Goal: Information Seeking & Learning: Learn about a topic

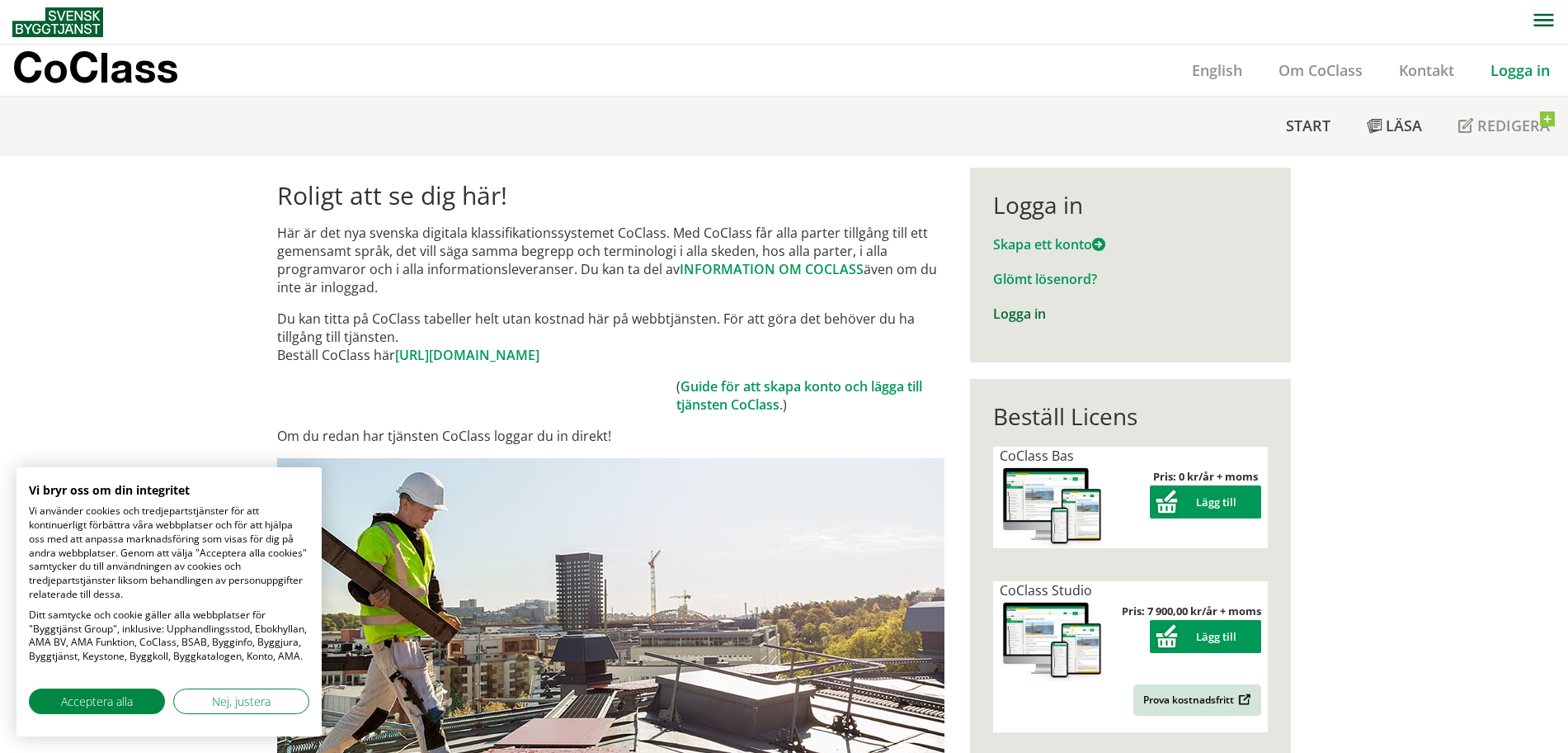
click at [1001, 313] on link "Logga in" at bounding box center [1020, 314] width 53 height 18
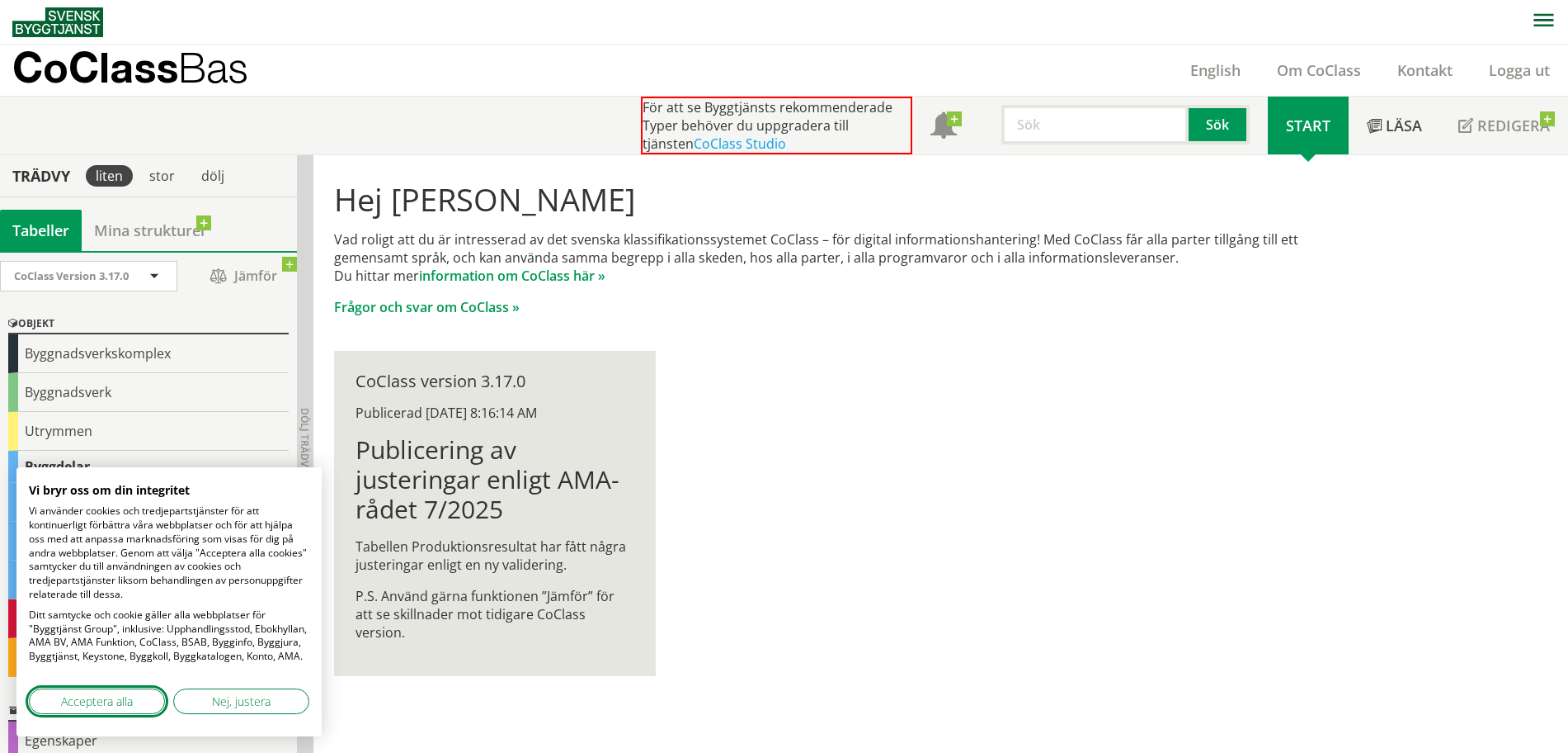
click at [129, 694] on span "Acceptera alla" at bounding box center [97, 701] width 72 height 17
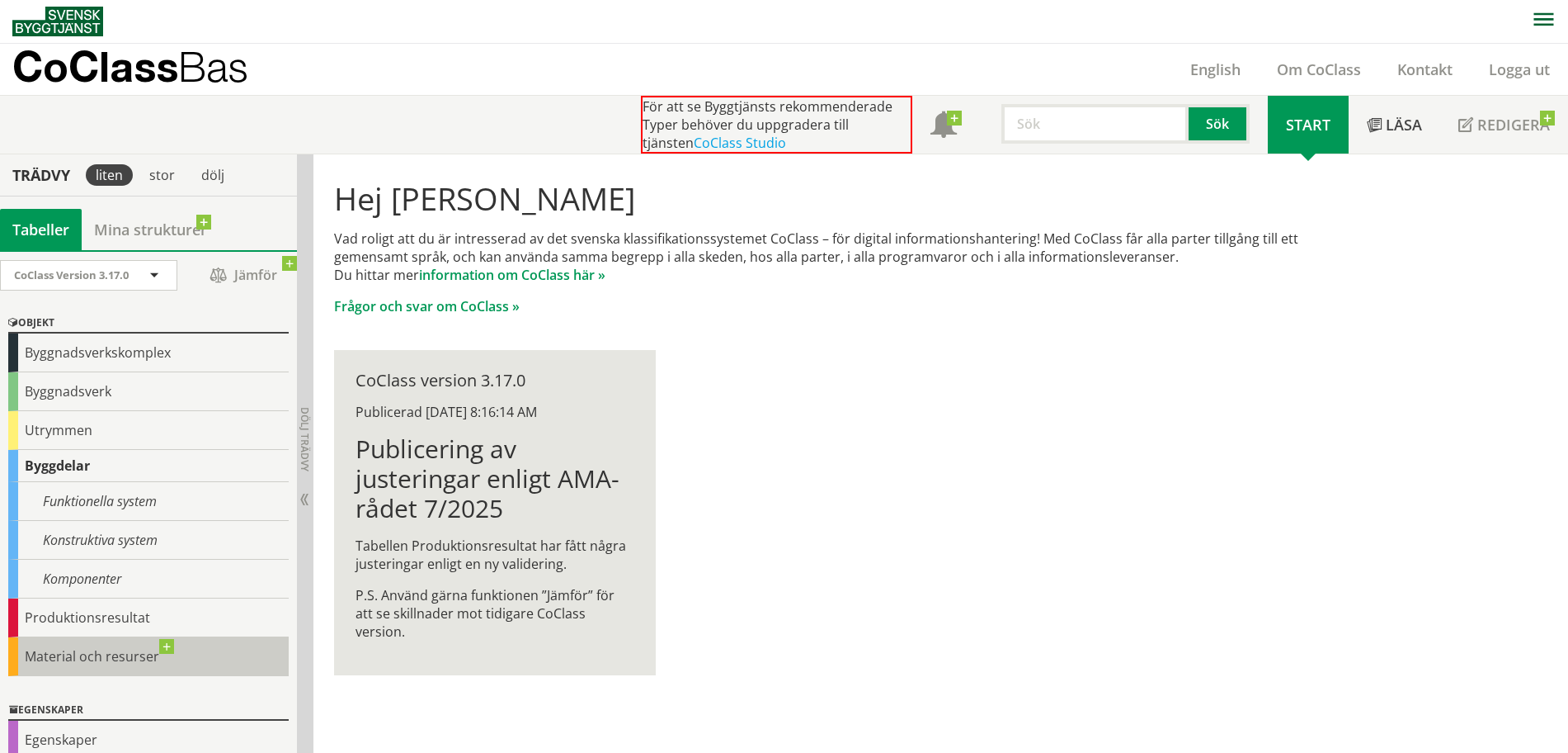
click at [125, 651] on div "Material och resurser" at bounding box center [149, 656] width 281 height 39
click at [155, 655] on div "Material och resurser" at bounding box center [149, 656] width 281 height 39
click at [80, 656] on div "Material och resurser" at bounding box center [149, 656] width 281 height 39
click at [110, 655] on div "Material och resurser" at bounding box center [149, 656] width 281 height 39
click at [167, 649] on div "Material och resurser" at bounding box center [149, 656] width 281 height 39
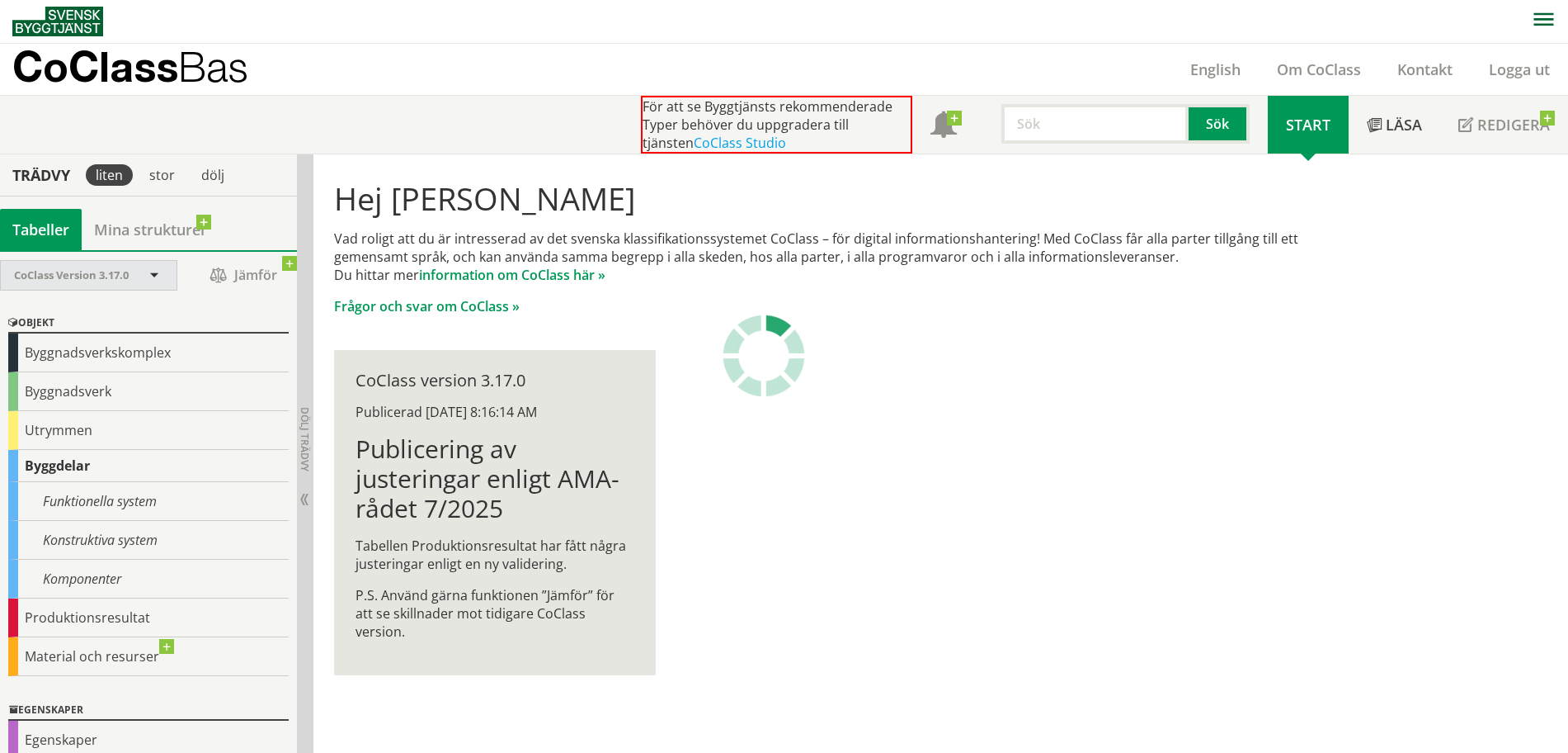
click at [159, 269] on span at bounding box center [154, 276] width 15 height 15
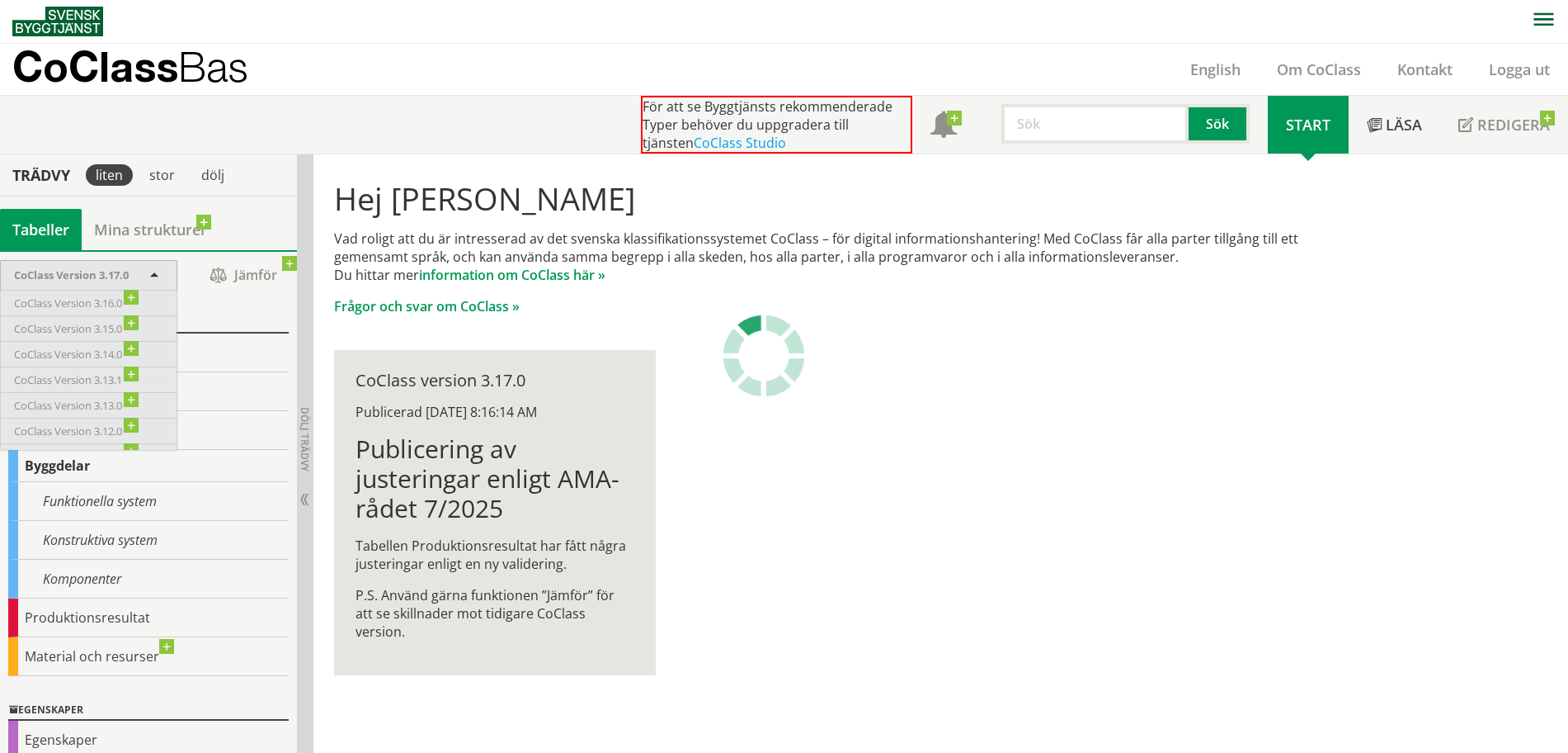
click at [152, 273] on span at bounding box center [154, 276] width 15 height 15
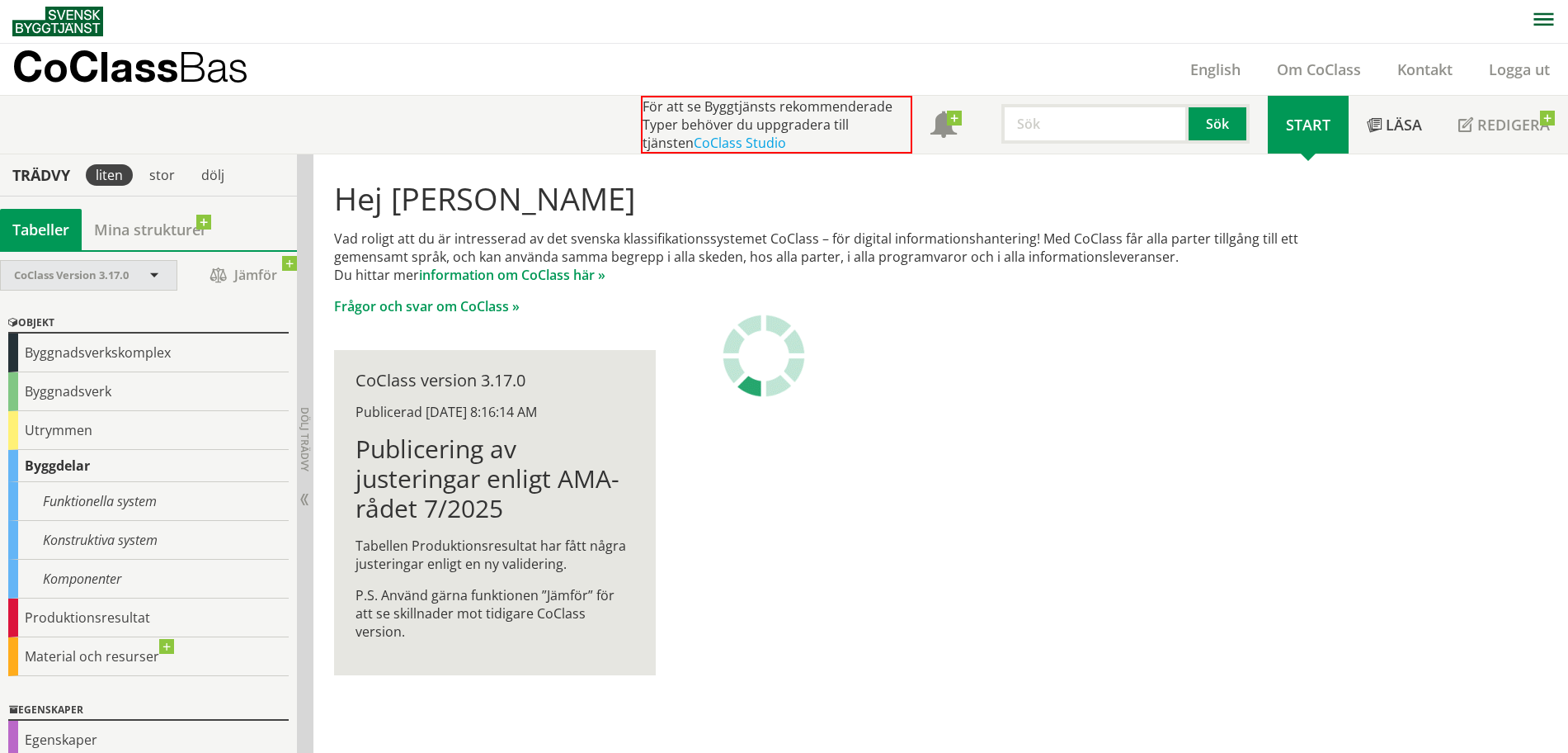
click at [152, 273] on span at bounding box center [154, 276] width 15 height 15
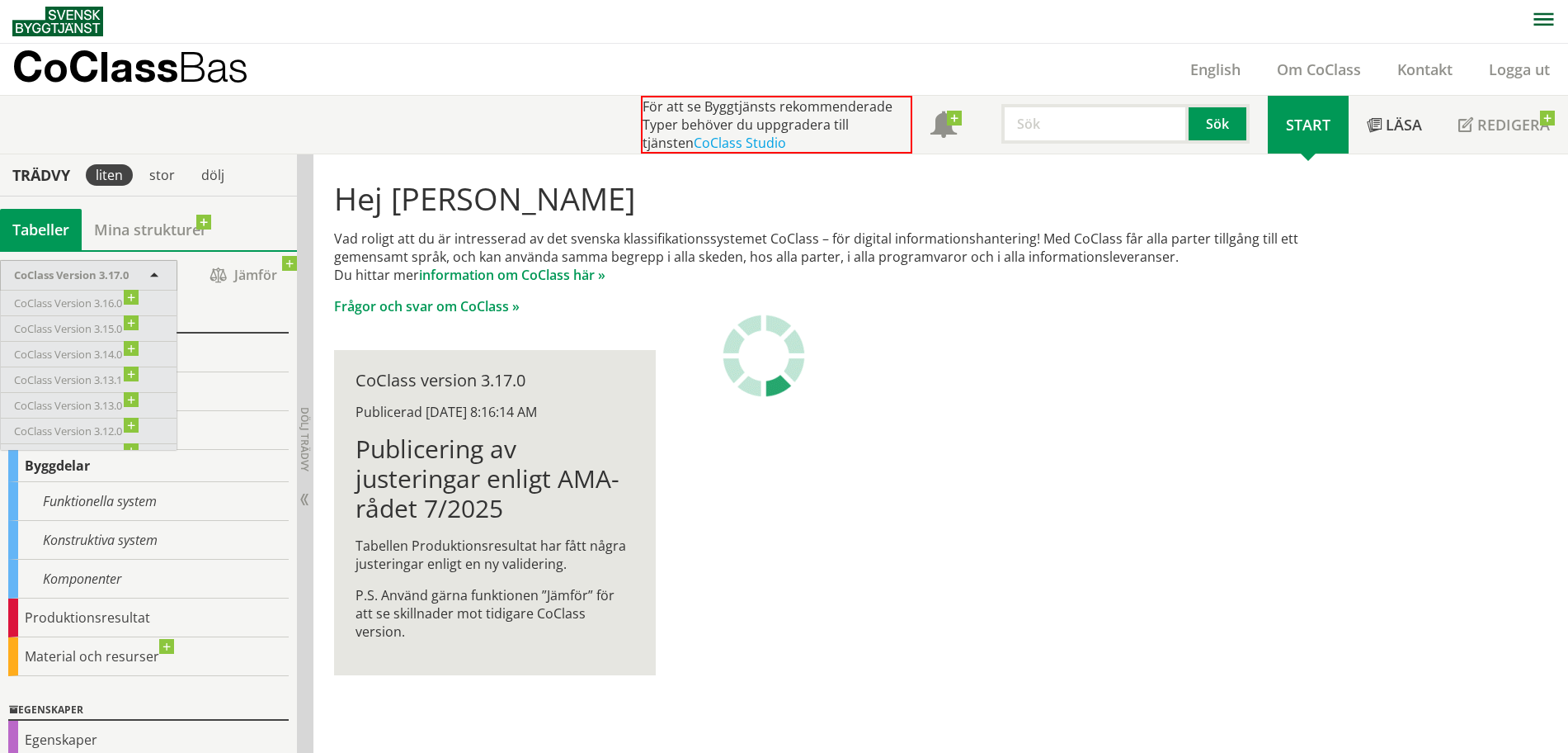
click at [152, 273] on span at bounding box center [154, 276] width 15 height 15
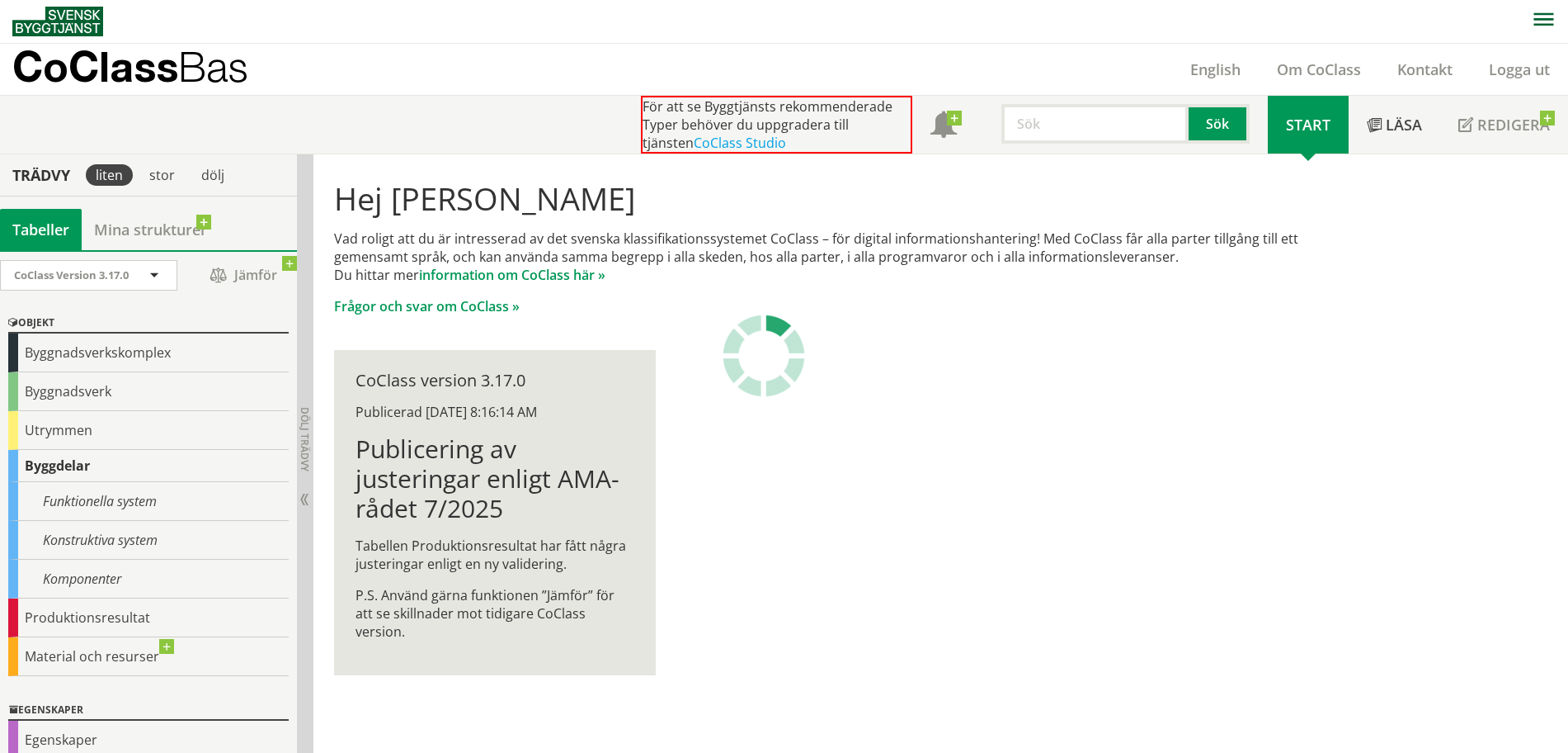
click at [838, 627] on div "Hej Susann Kärnek Vad roligt att du är intresserad av det svenska klassifikatio…" at bounding box center [841, 428] width 1056 height 547
click at [87, 614] on div "Produktionsresultat" at bounding box center [149, 617] width 281 height 39
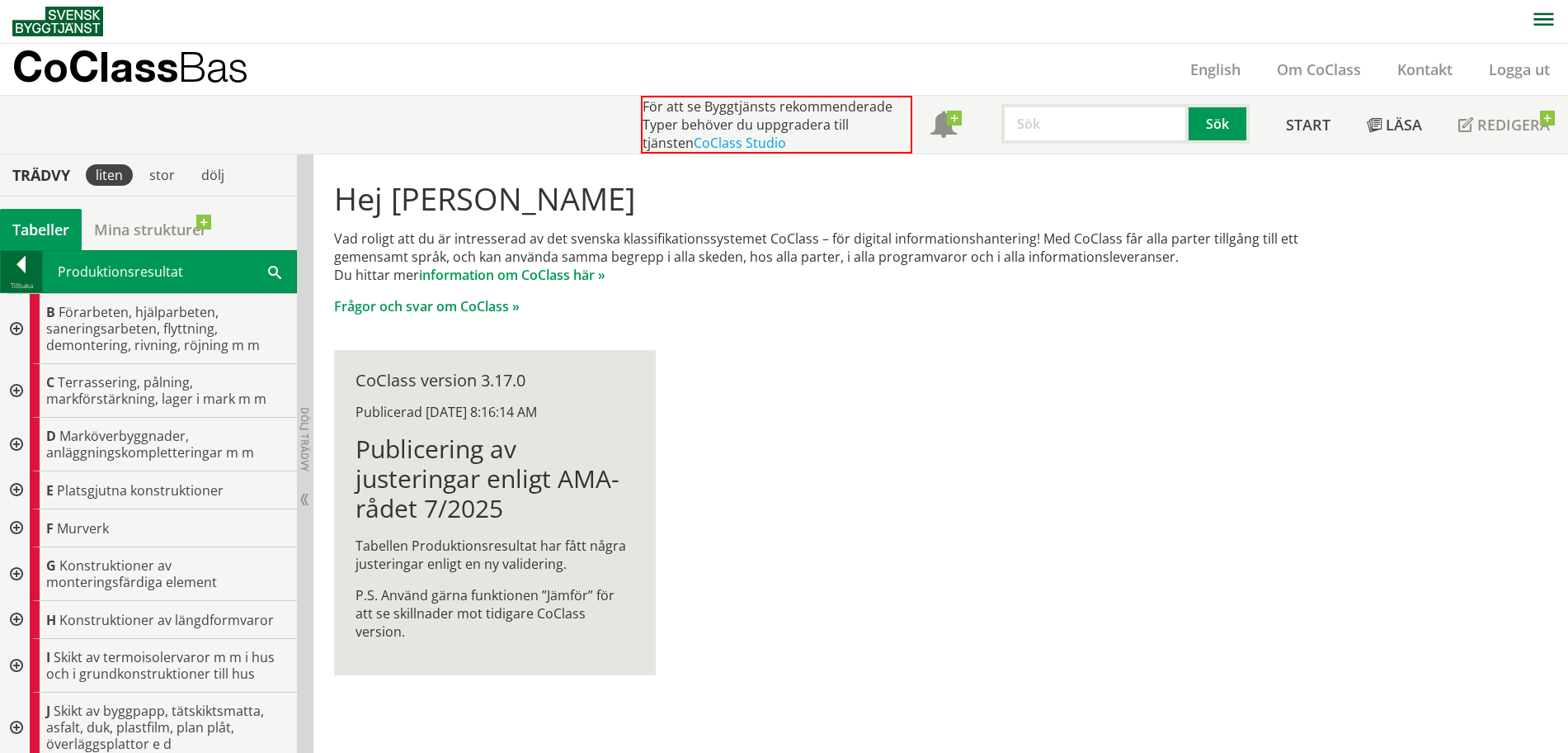
click at [24, 275] on div at bounding box center [21, 267] width 41 height 23
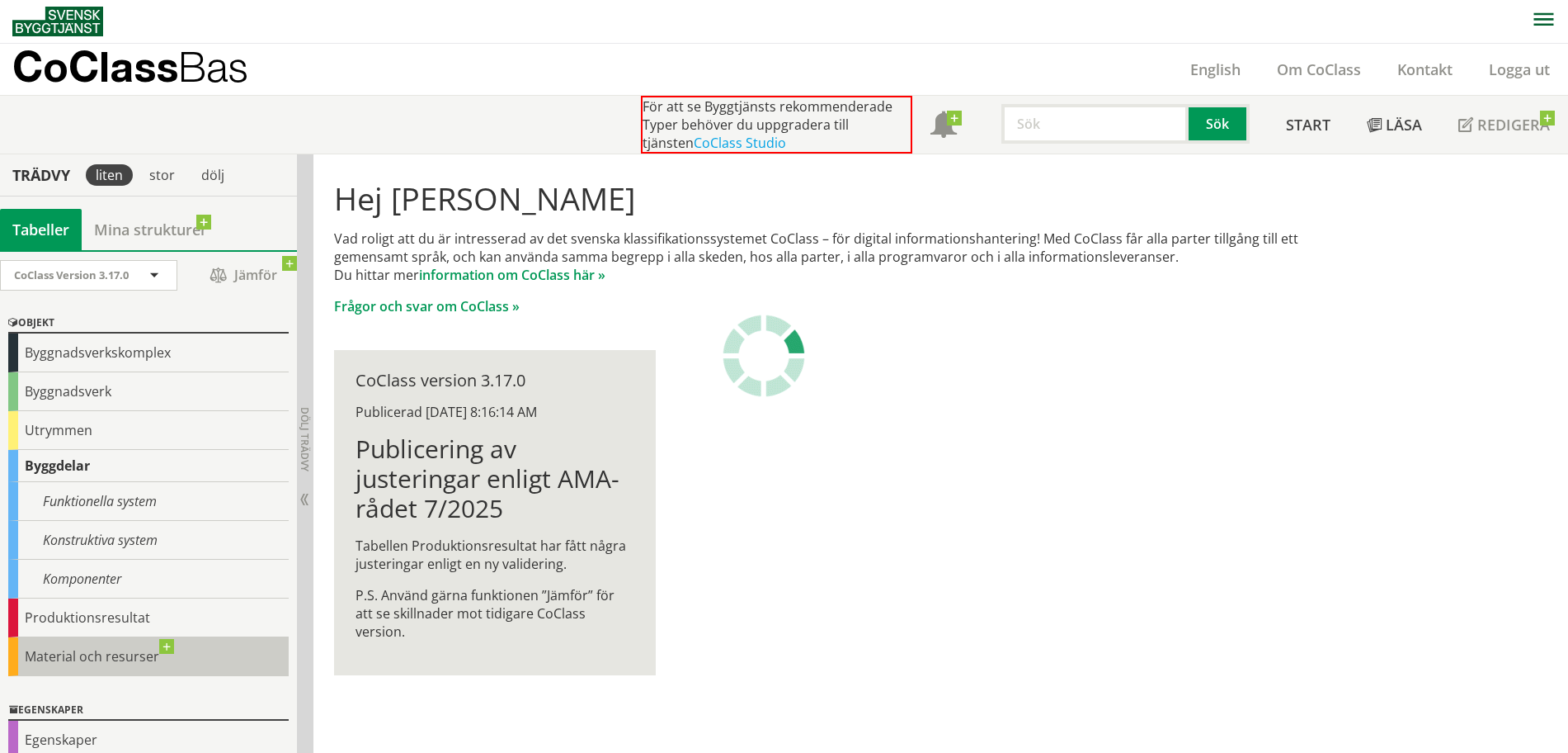
click at [90, 654] on div "Material och resurser" at bounding box center [149, 656] width 281 height 39
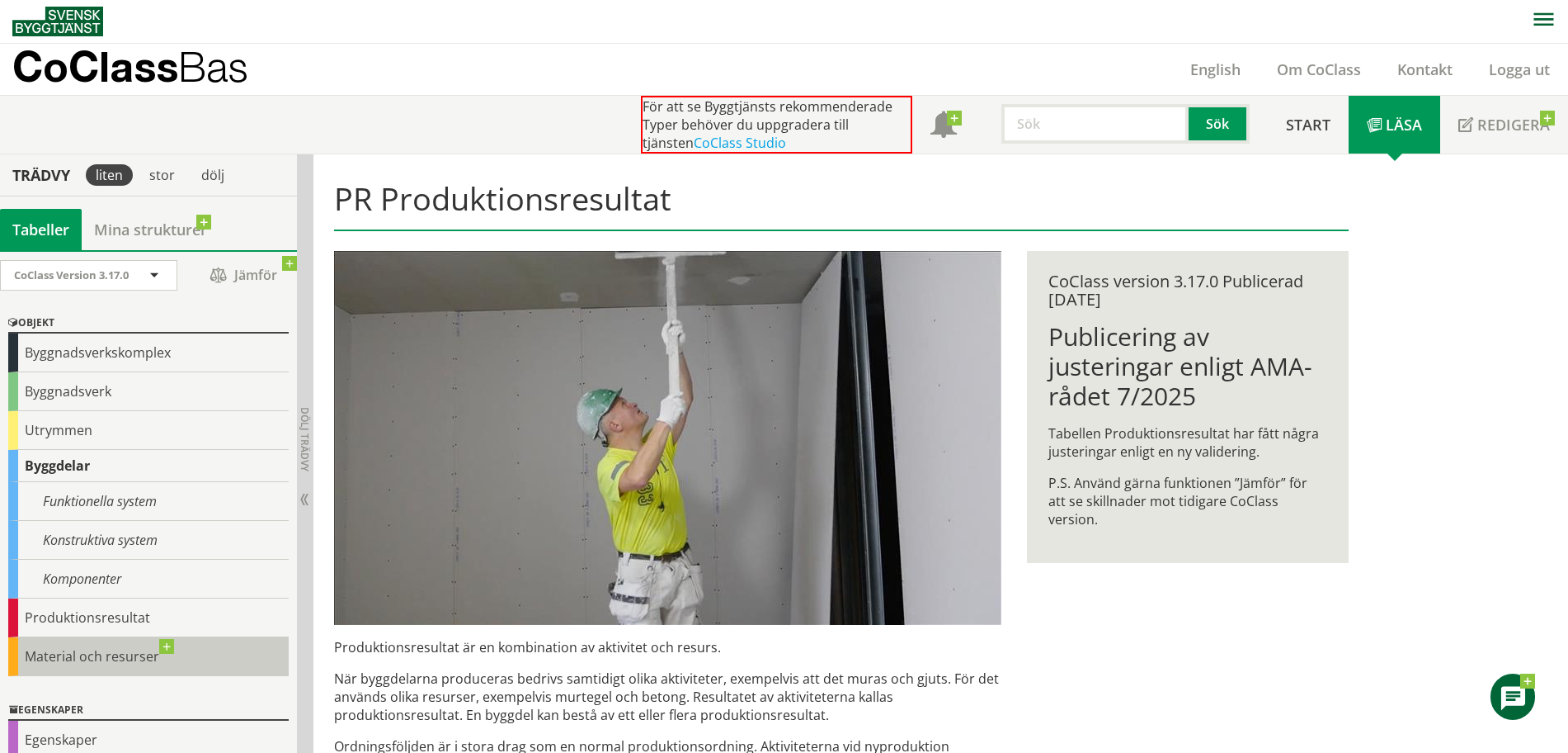
click at [100, 650] on div "Material och resurser" at bounding box center [149, 656] width 281 height 39
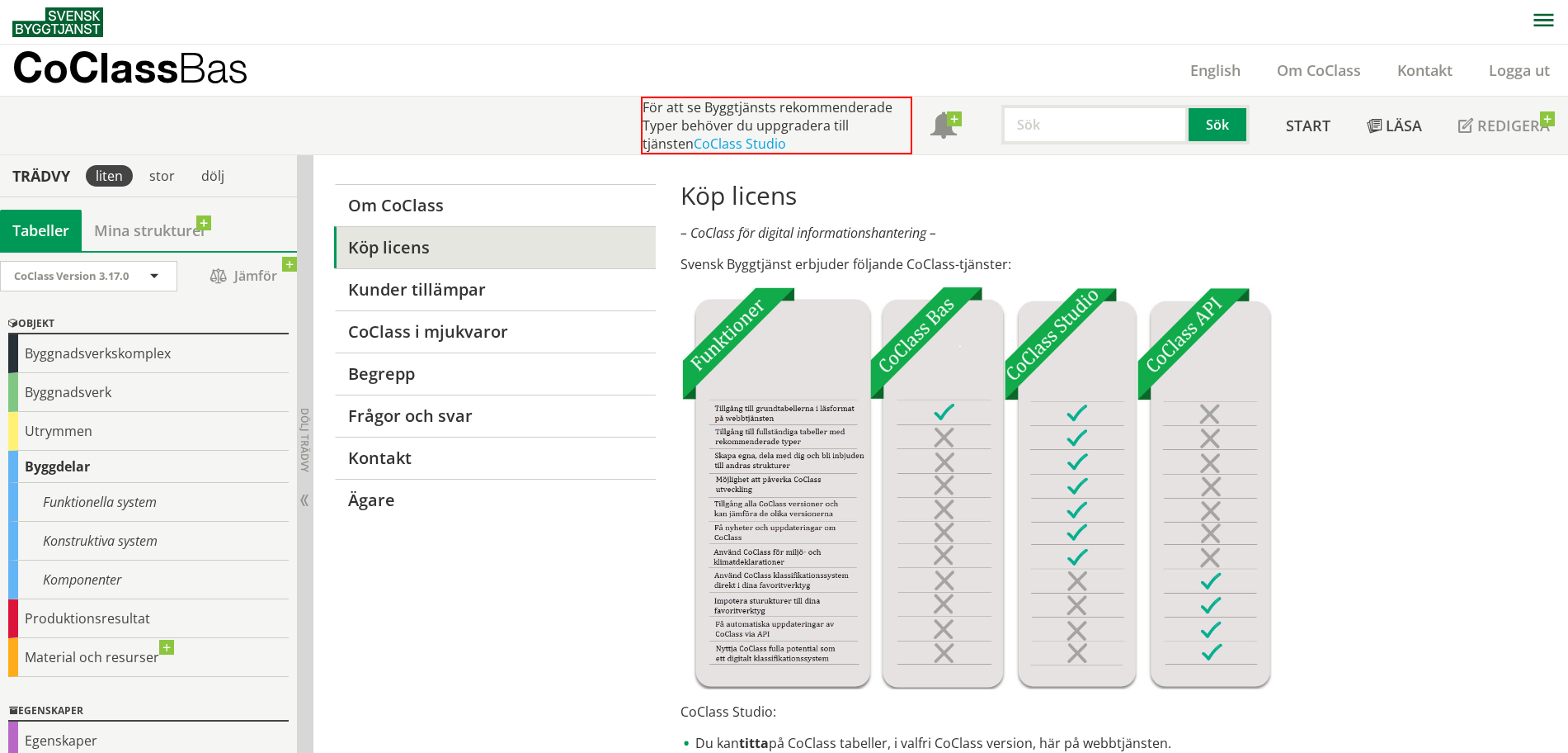
click at [146, 64] on p "CoClass Bas" at bounding box center [130, 67] width 236 height 19
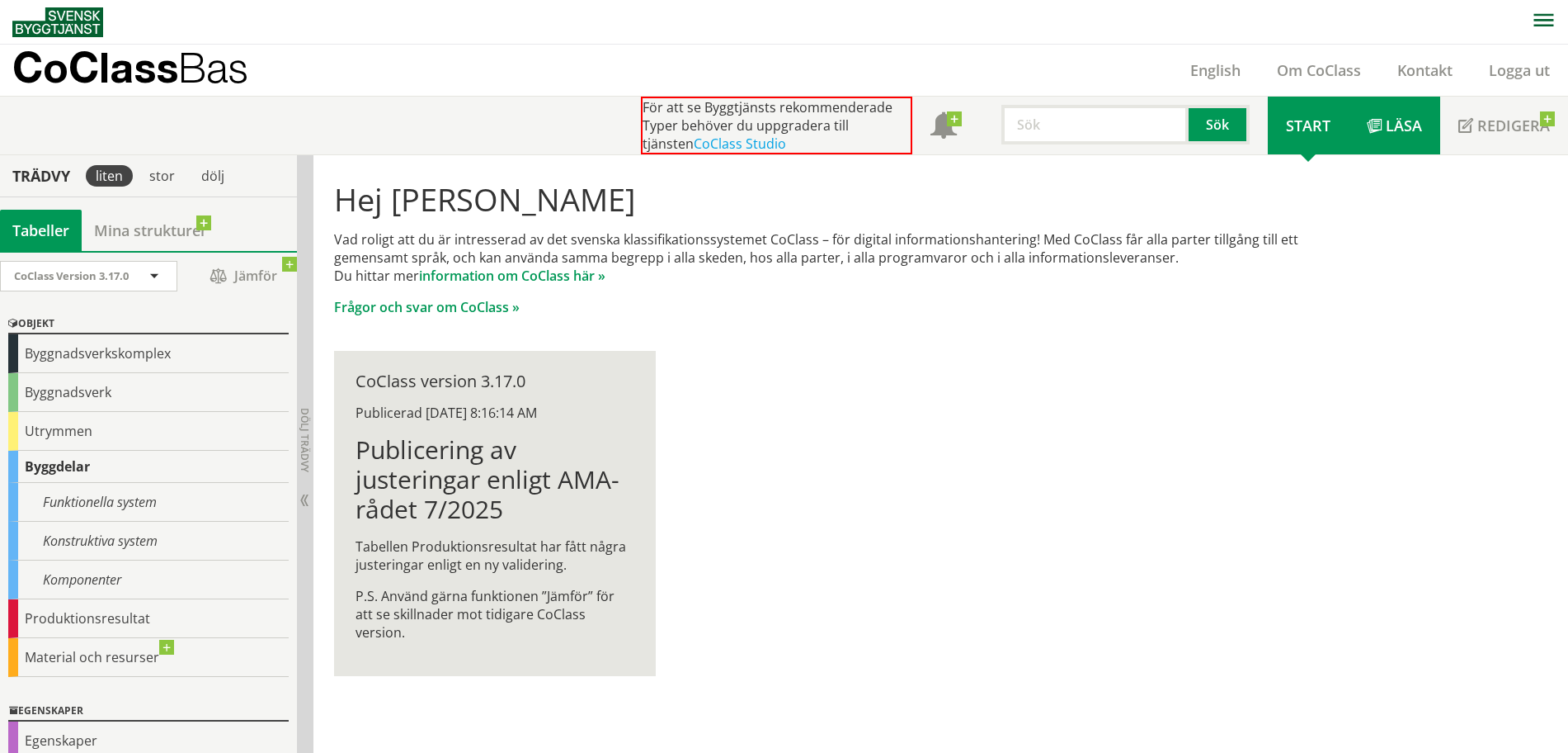
click at [1403, 122] on span "Läsa" at bounding box center [1404, 126] width 36 height 20
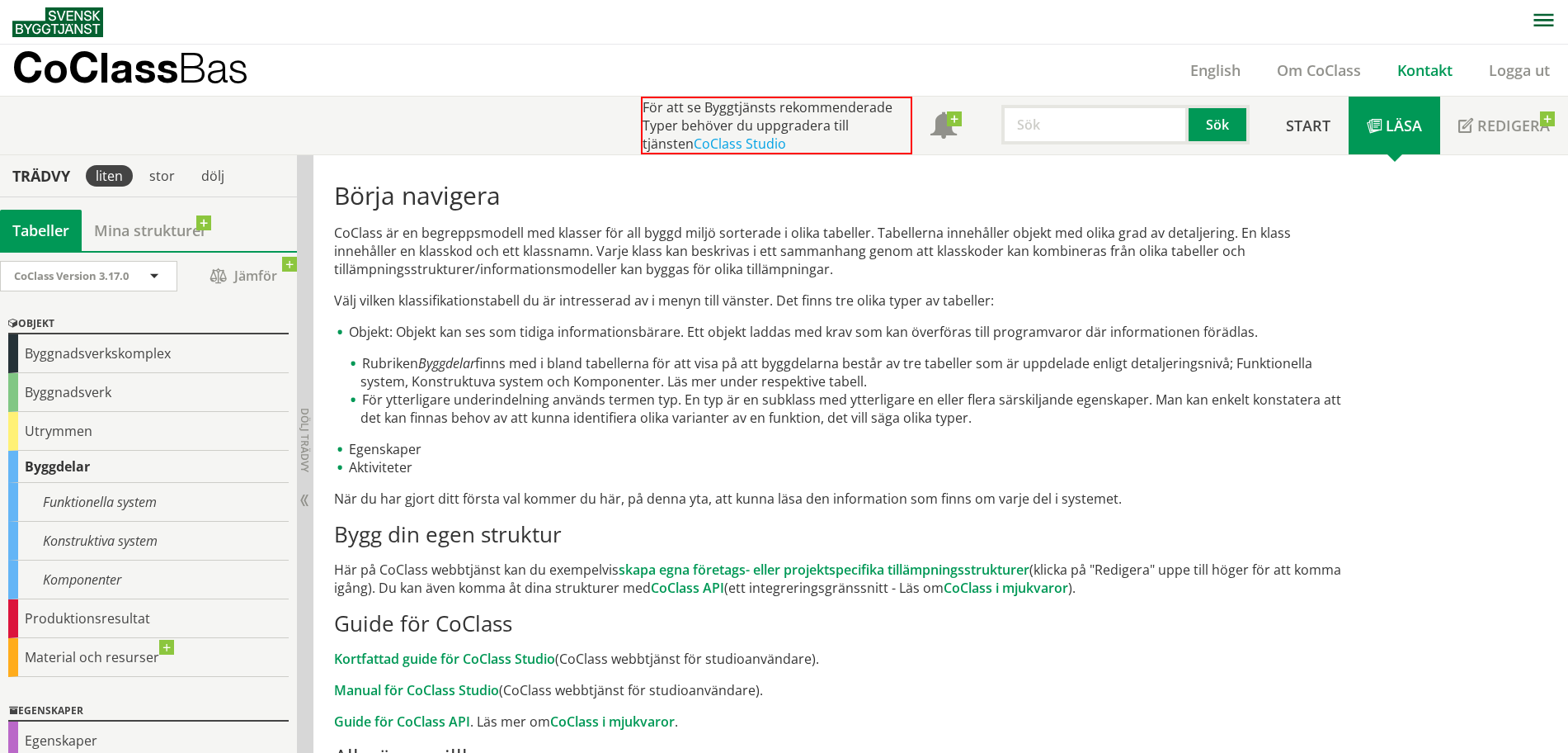
click at [1417, 69] on link "Kontakt" at bounding box center [1425, 70] width 91 height 20
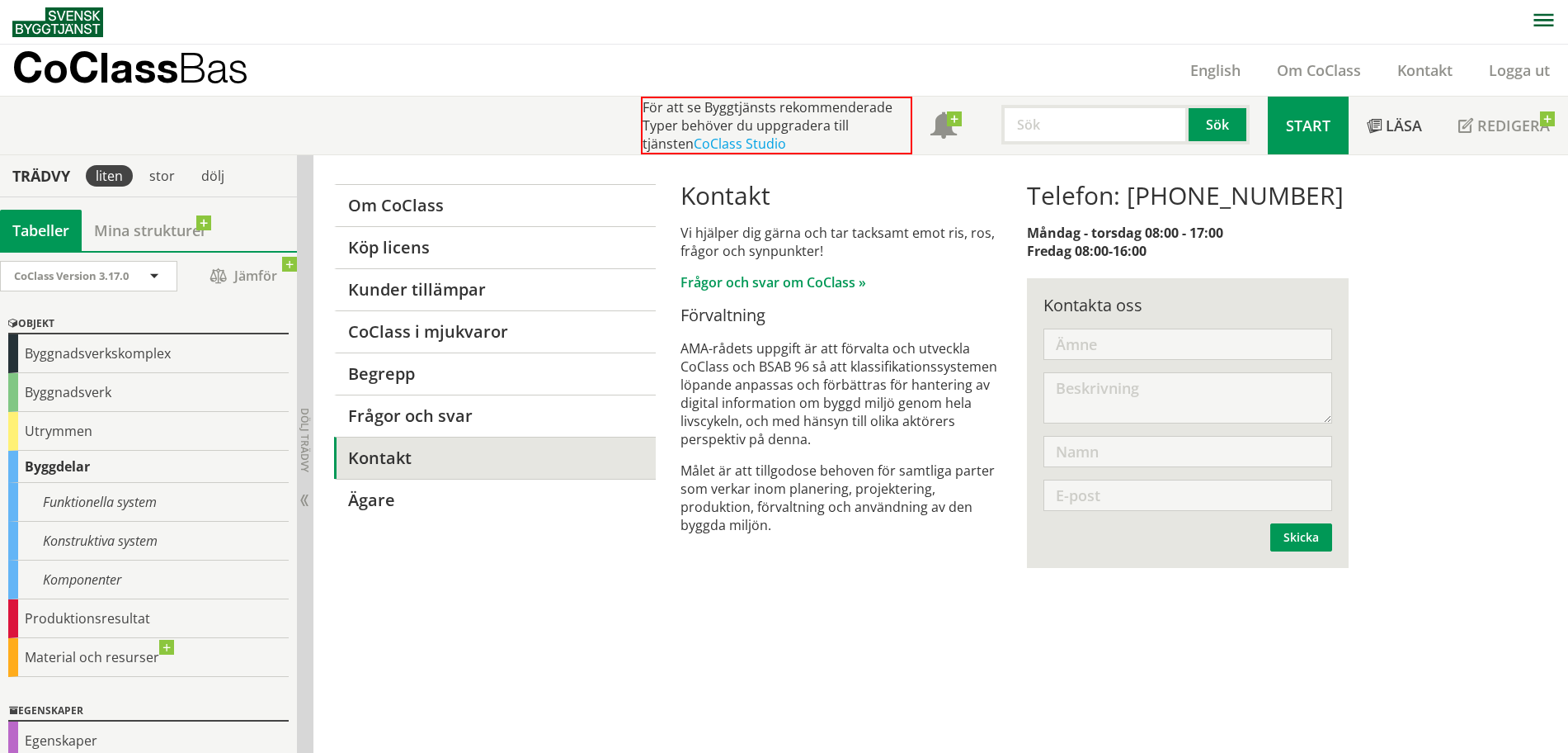
click at [1310, 120] on span "Start" at bounding box center [1308, 126] width 45 height 20
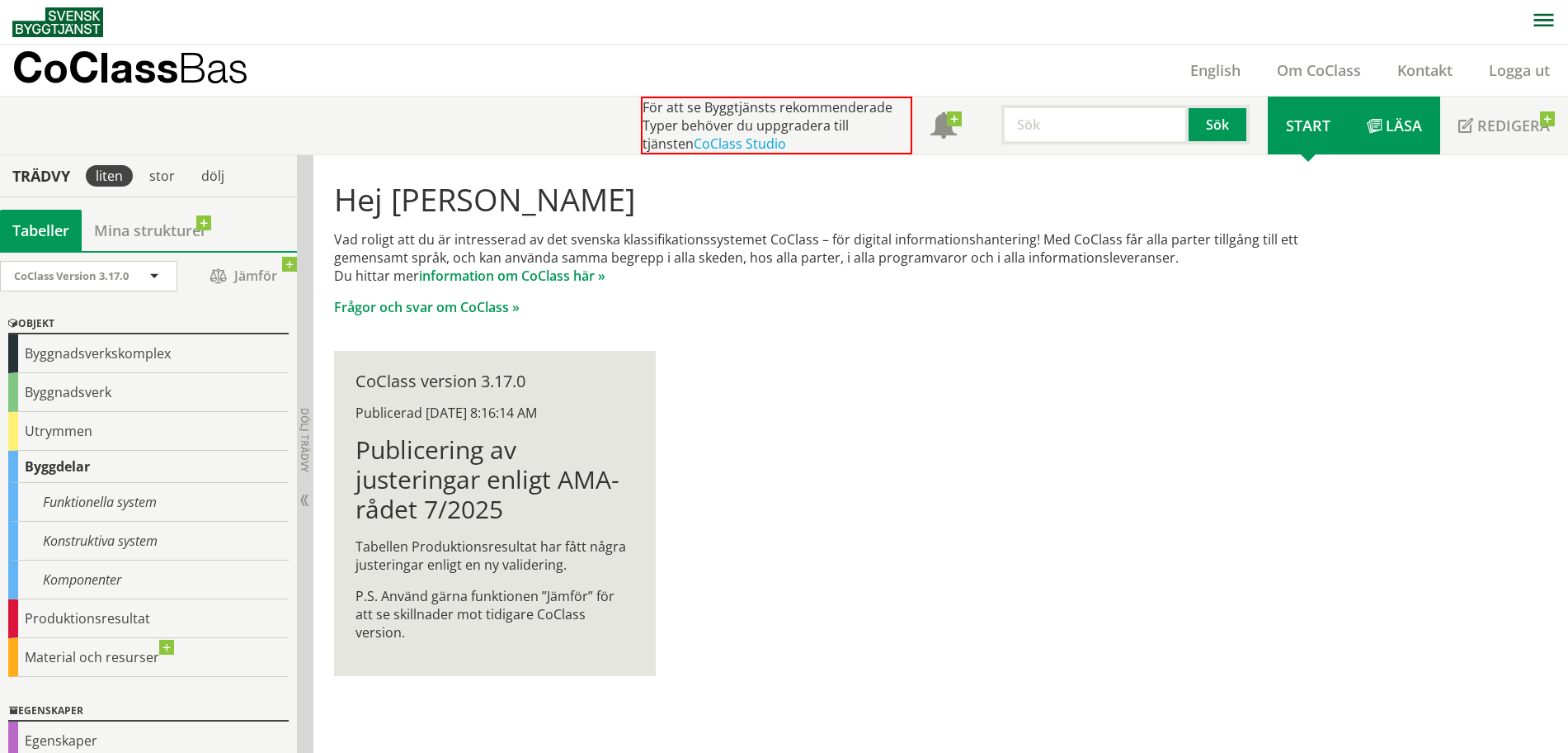
click at [1402, 127] on span "Läsa" at bounding box center [1404, 126] width 36 height 20
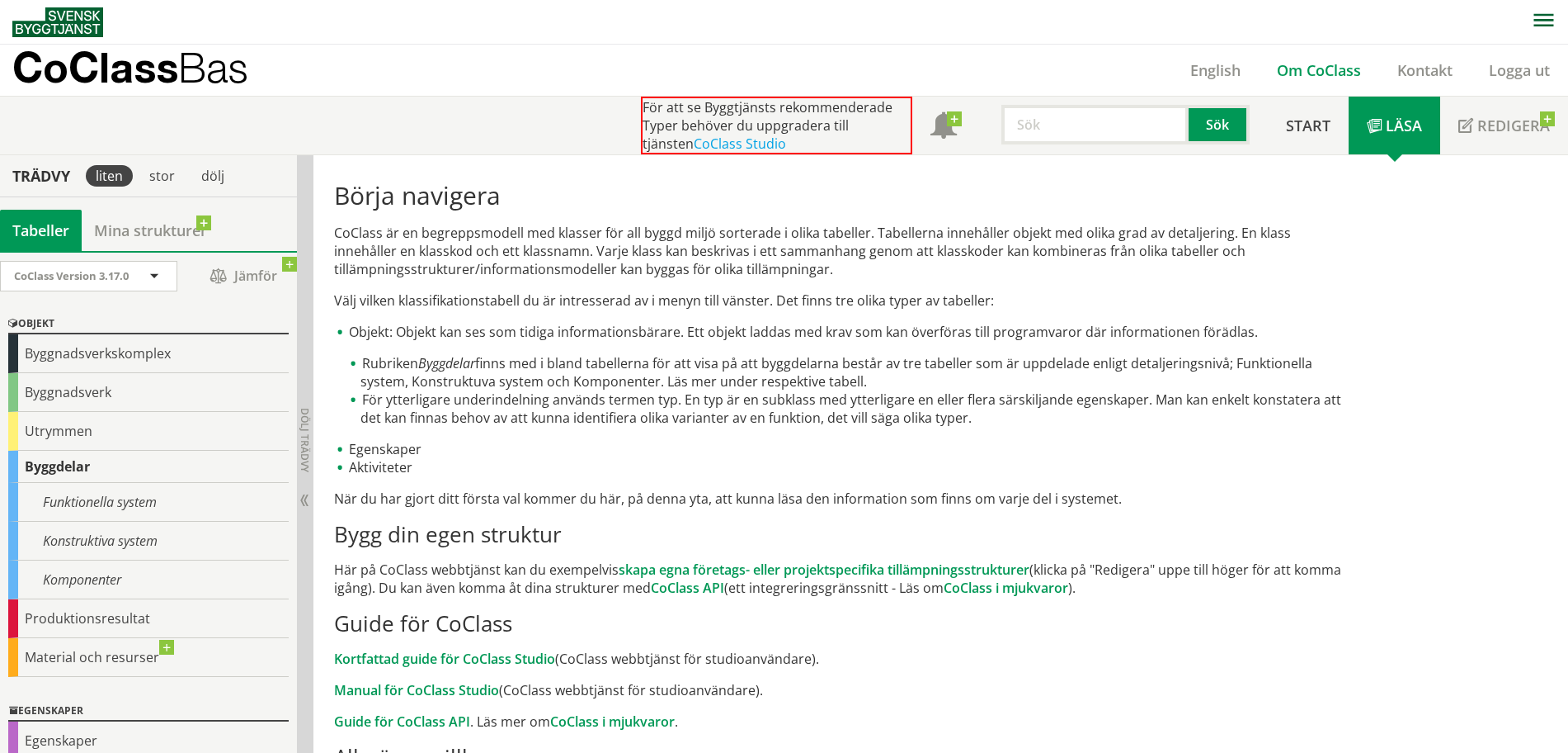
click at [1331, 72] on link "Om CoClass" at bounding box center [1319, 70] width 120 height 20
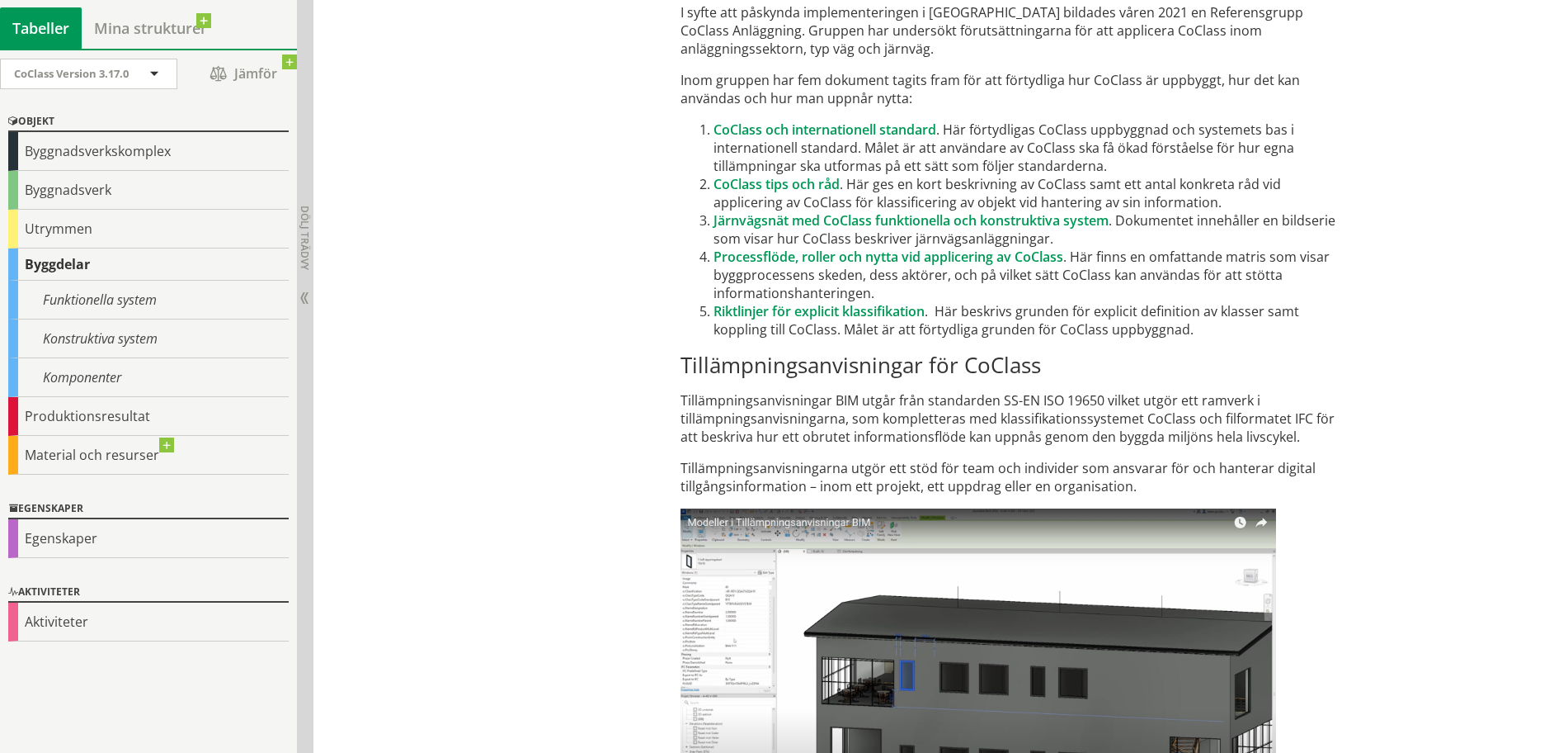
scroll to position [9789, 0]
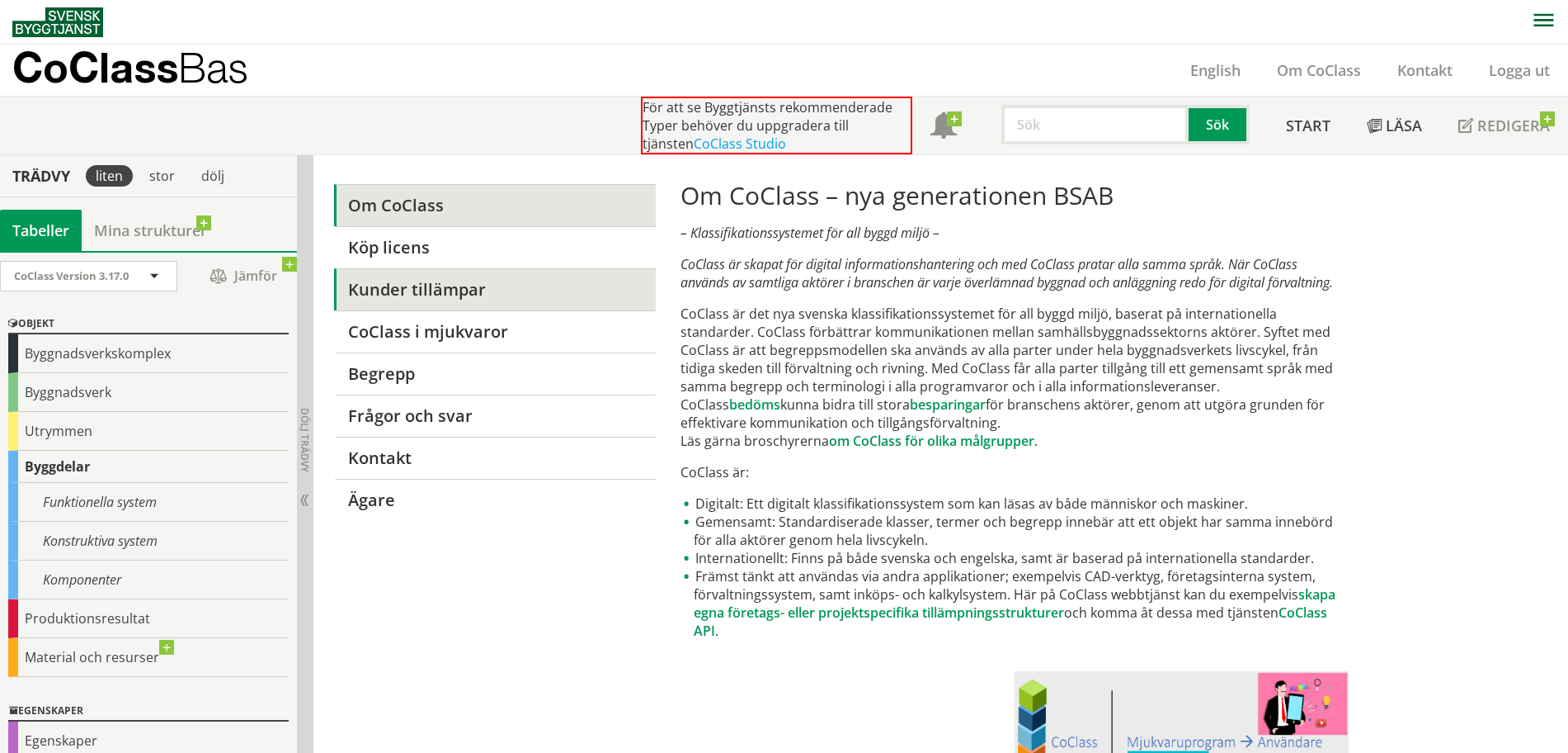
click at [497, 287] on link "Kunder tillämpar" at bounding box center [495, 289] width 321 height 42
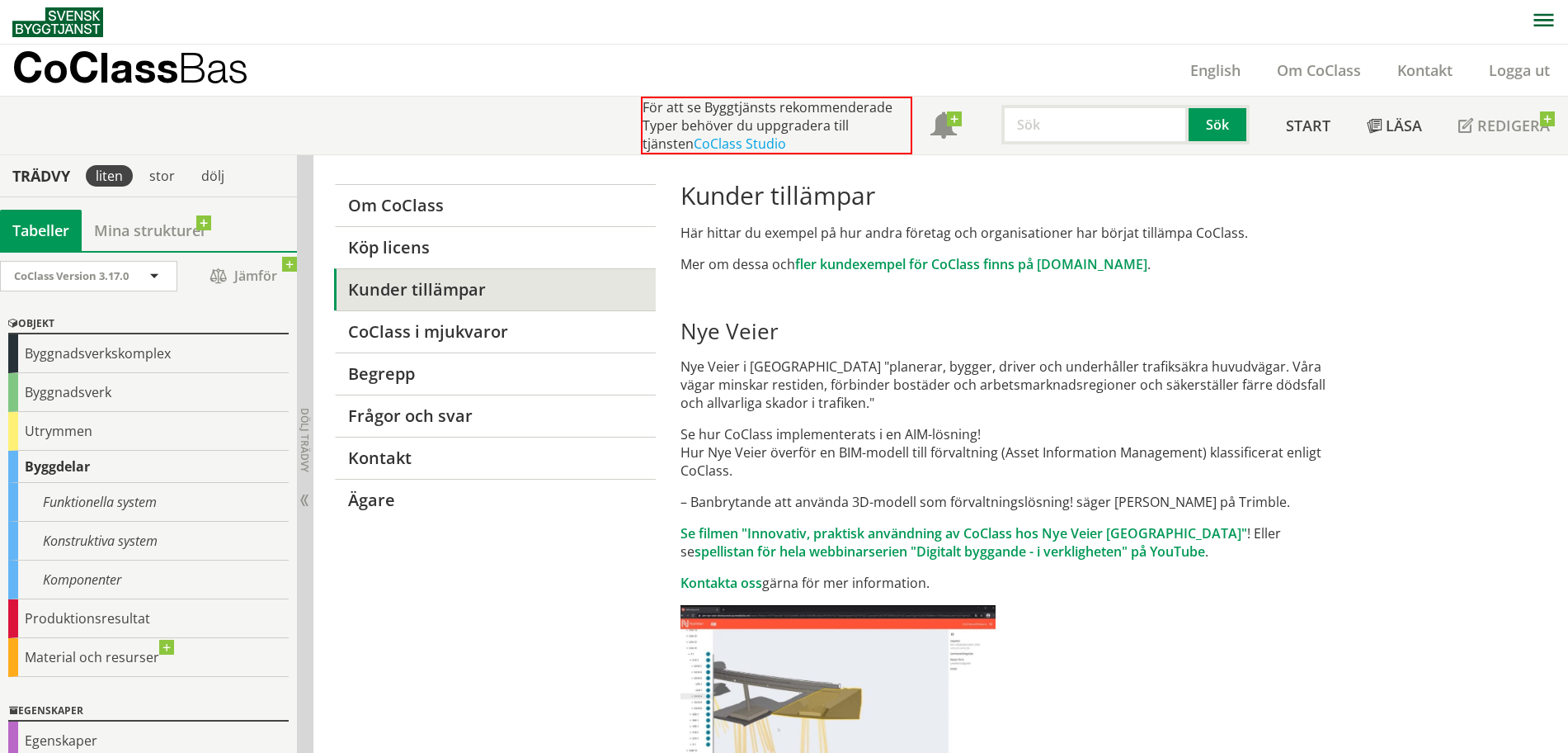
scroll to position [411, 0]
click at [161, 71] on p "CoClass Bas" at bounding box center [130, 67] width 236 height 19
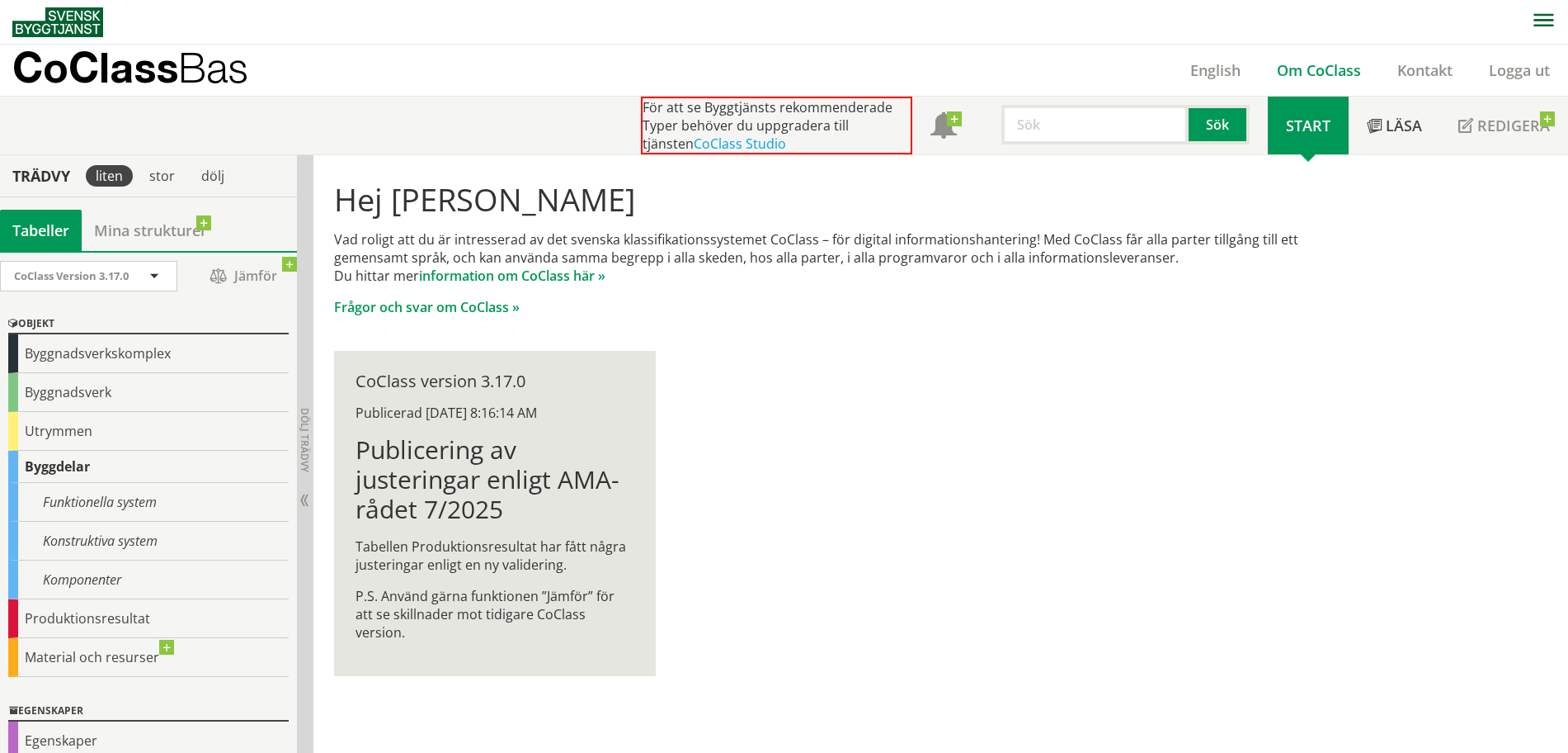
click at [1312, 66] on link "Om CoClass" at bounding box center [1319, 70] width 120 height 20
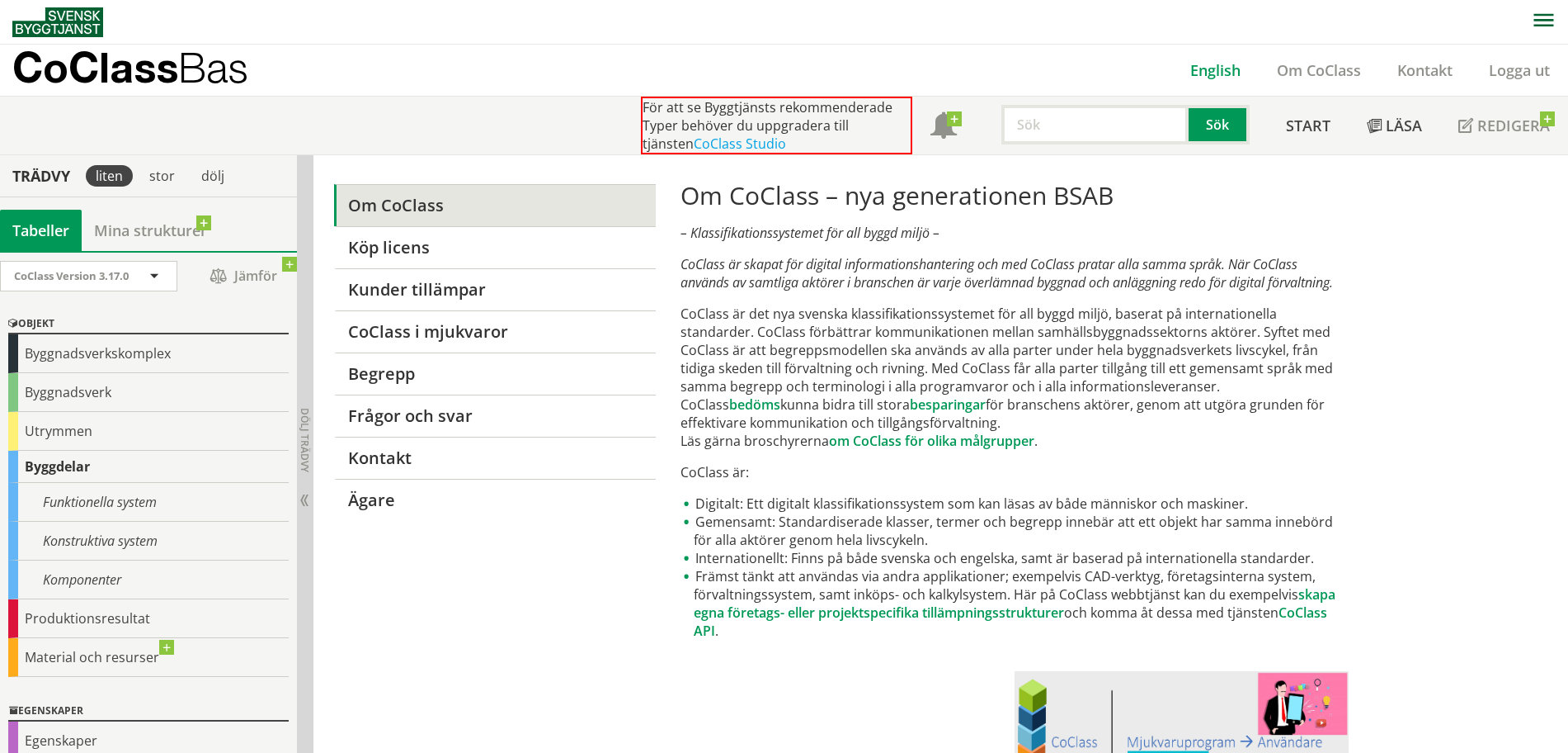
click at [1217, 72] on link "English" at bounding box center [1215, 70] width 87 height 20
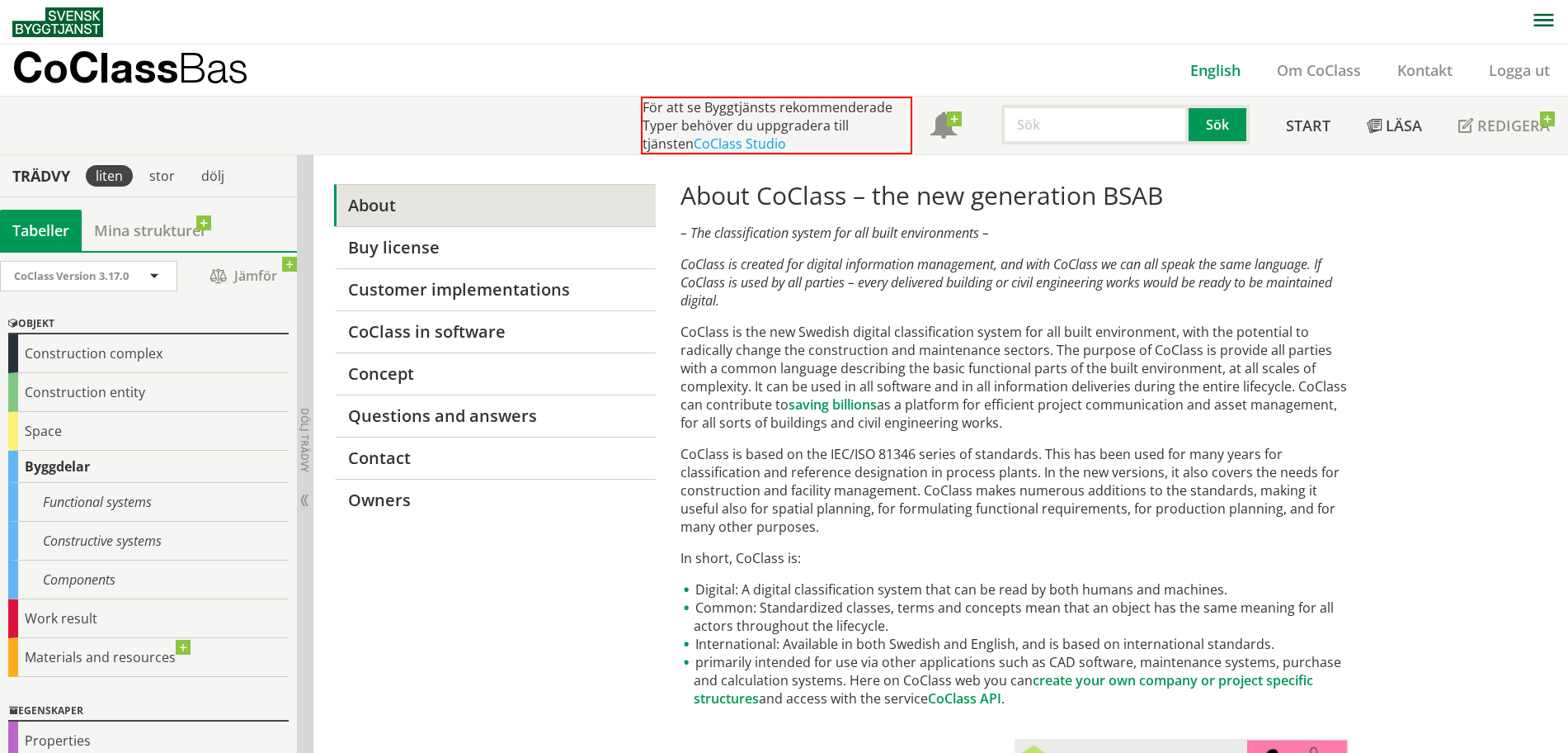
click at [1207, 67] on link "English" at bounding box center [1215, 70] width 87 height 20
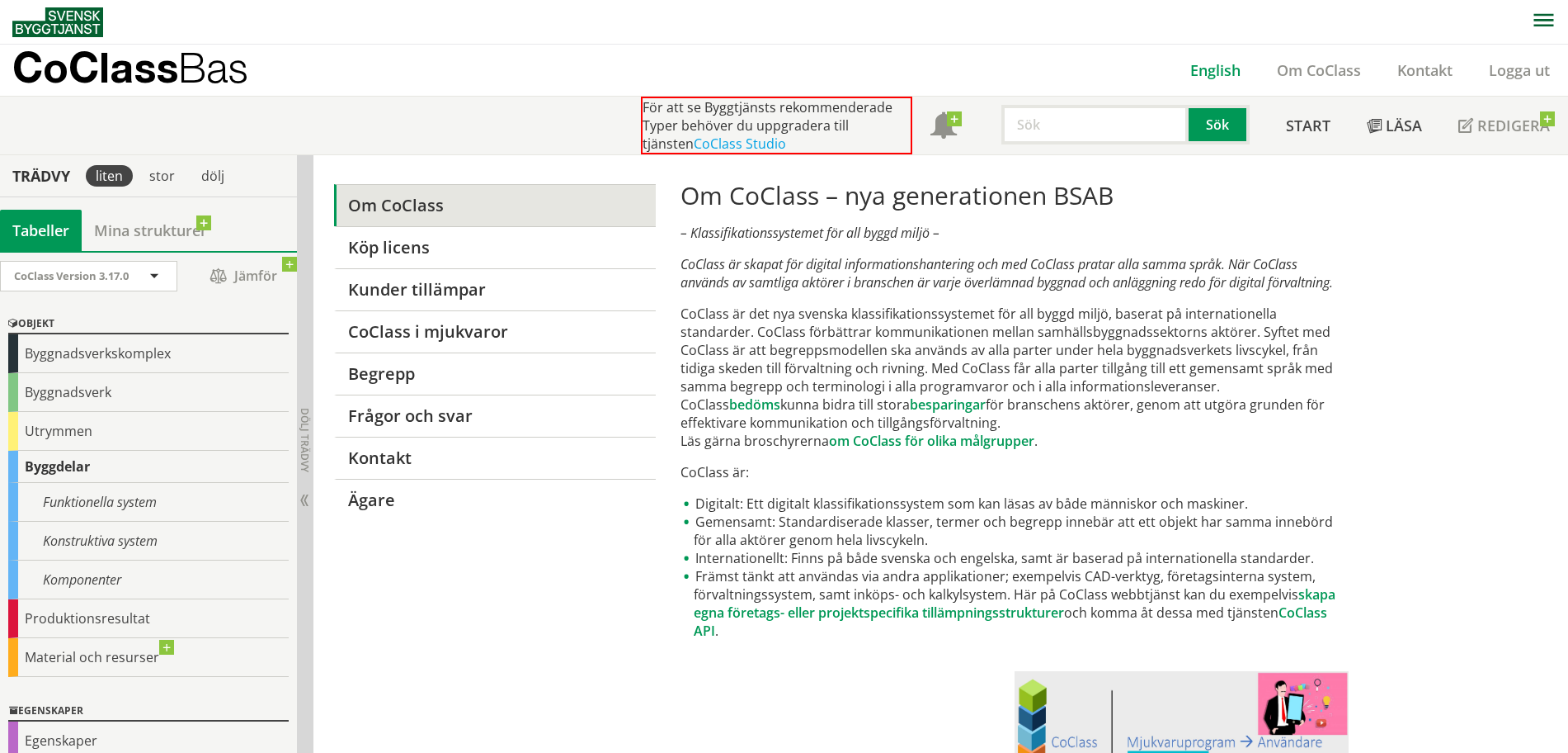
click at [1213, 63] on link "English" at bounding box center [1215, 70] width 87 height 20
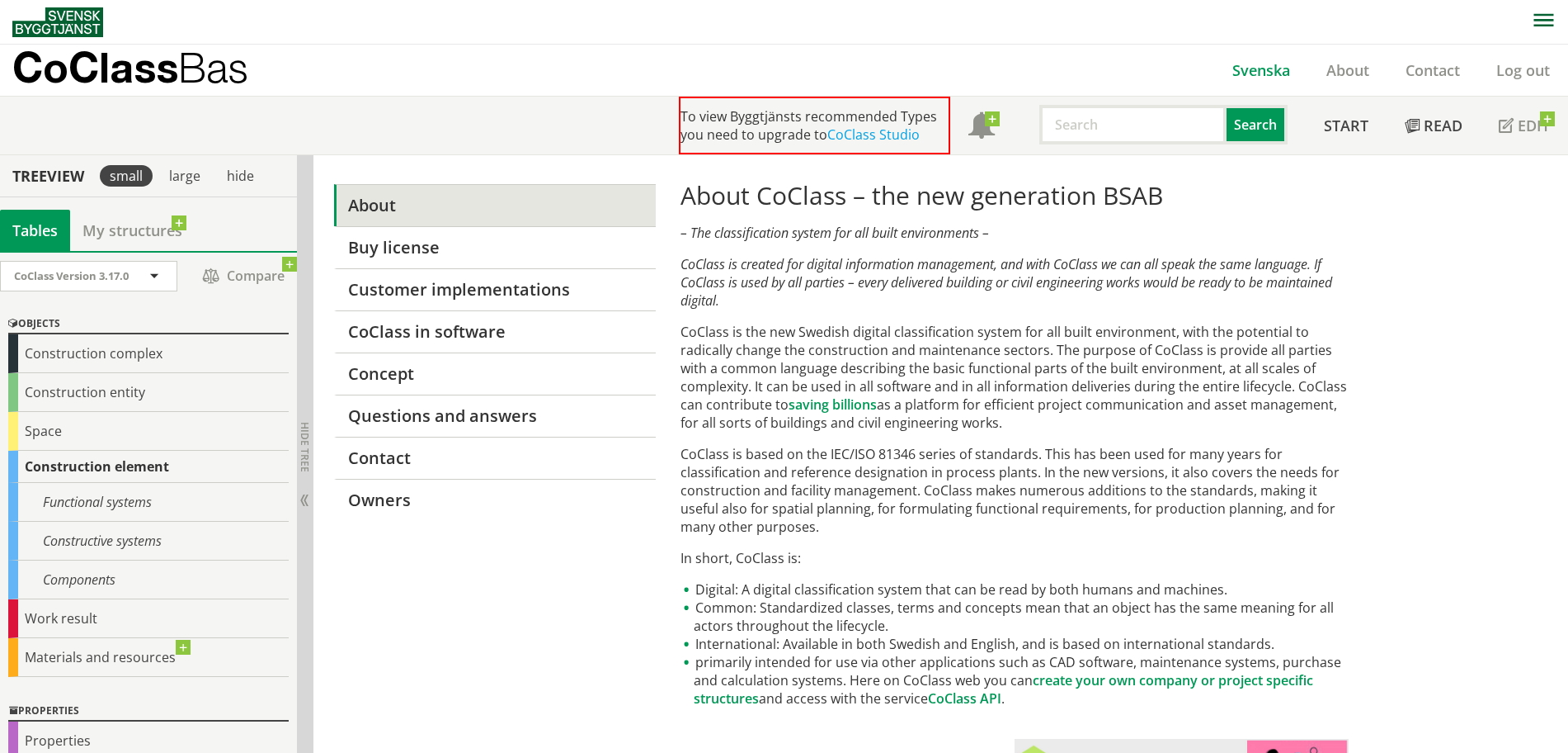
click at [1256, 71] on link "Svenska" at bounding box center [1261, 70] width 94 height 20
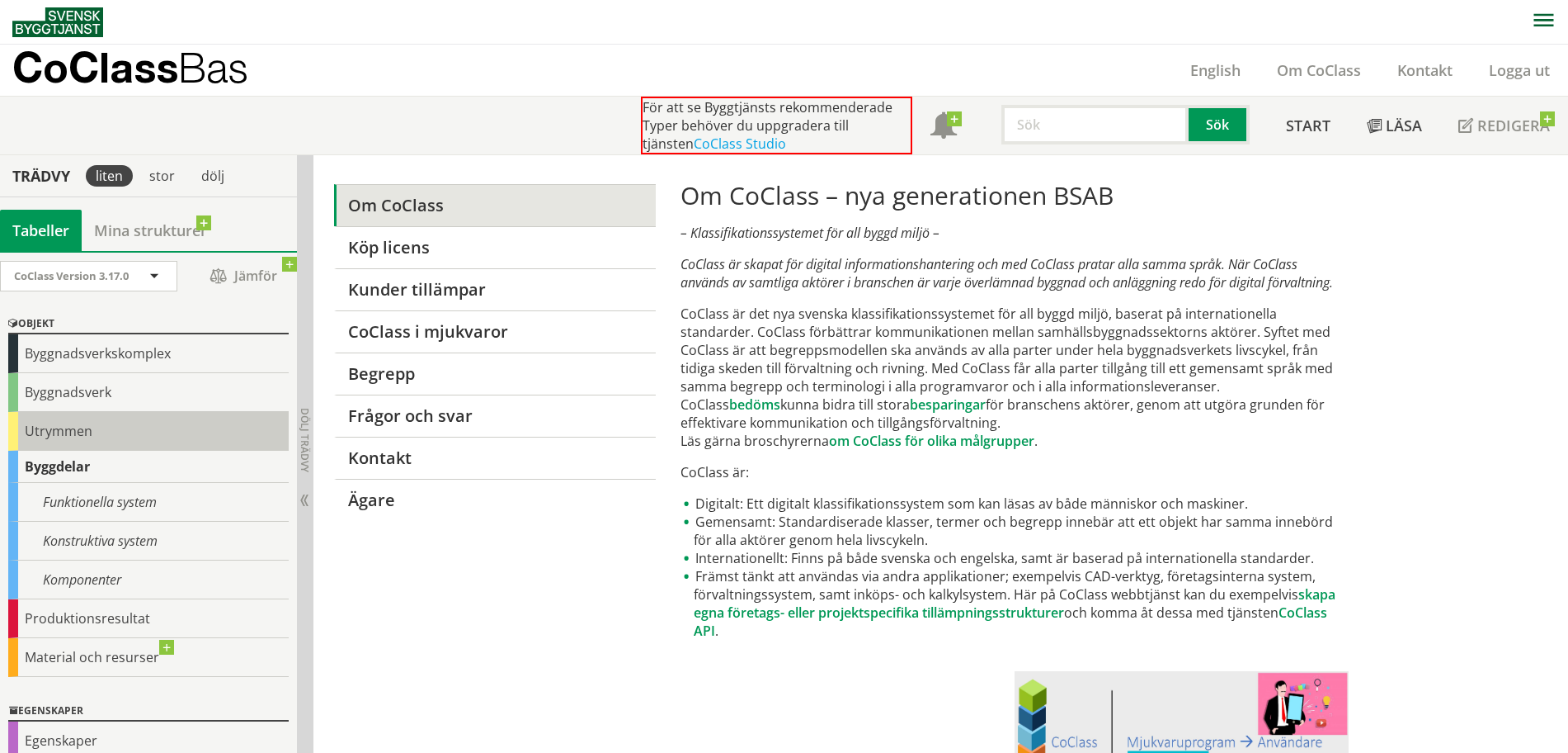
click at [202, 422] on div "Utrymmen" at bounding box center [149, 431] width 281 height 39
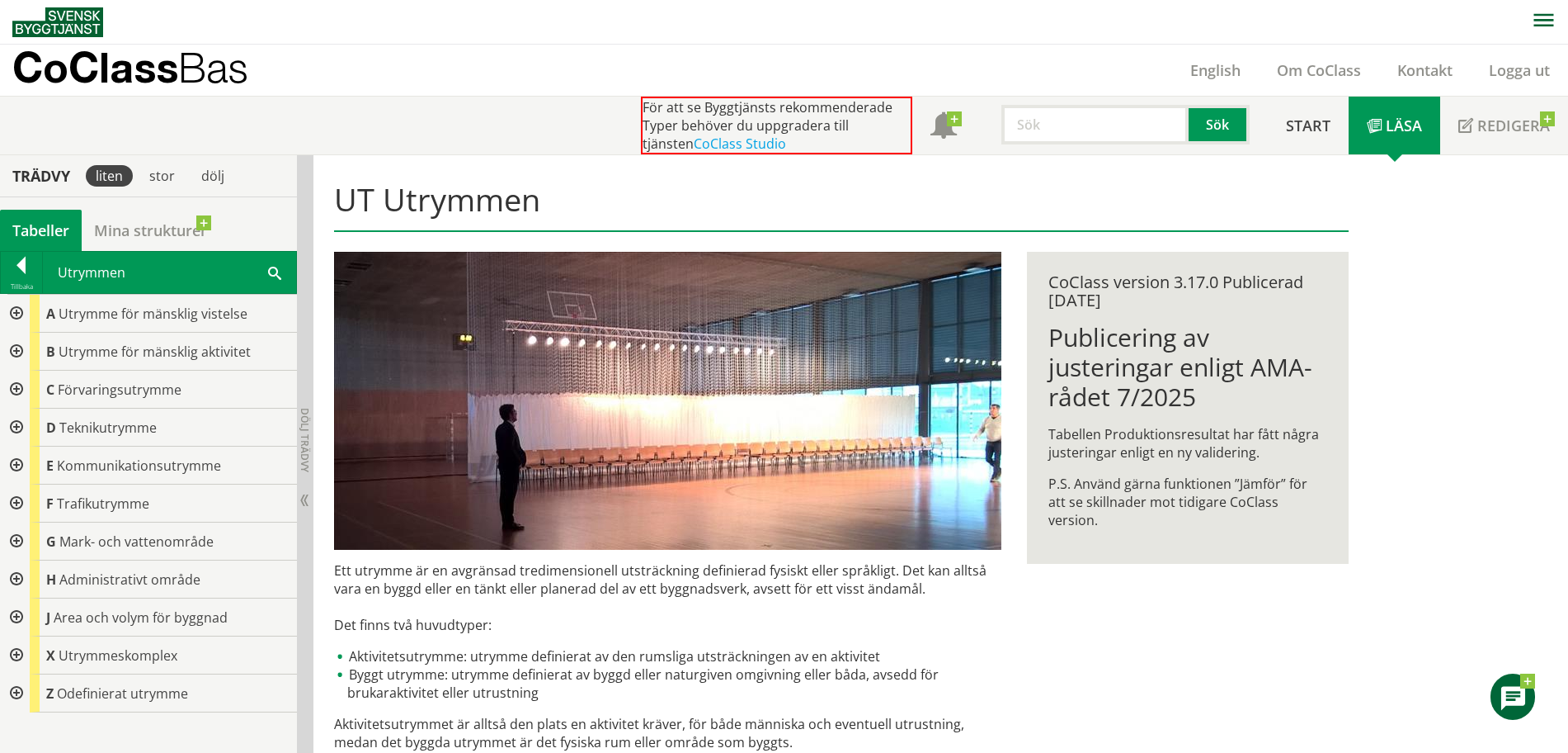
click at [1508, 699] on icon at bounding box center [1513, 698] width 29 height 124
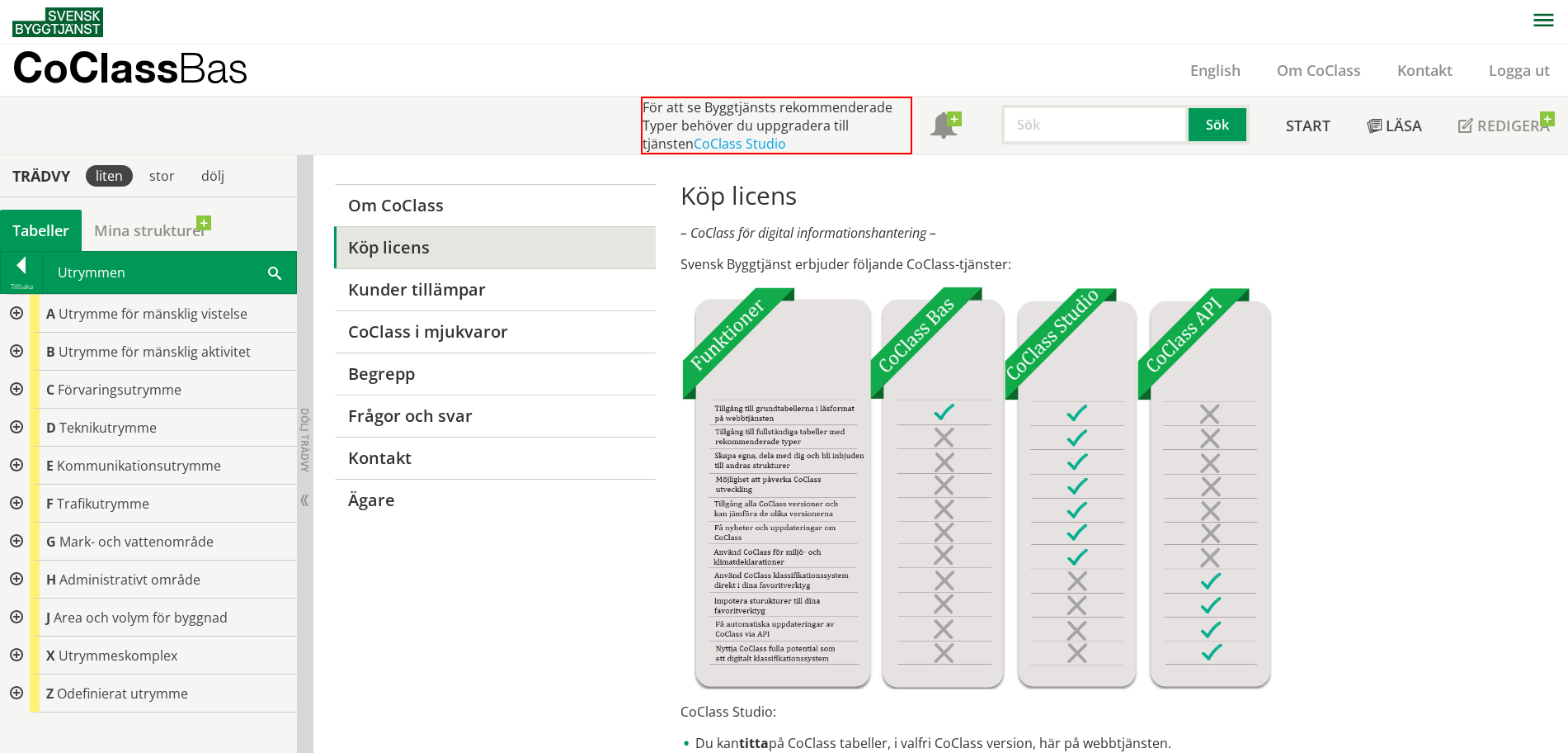
click at [135, 69] on p "CoClass Bas" at bounding box center [130, 67] width 236 height 19
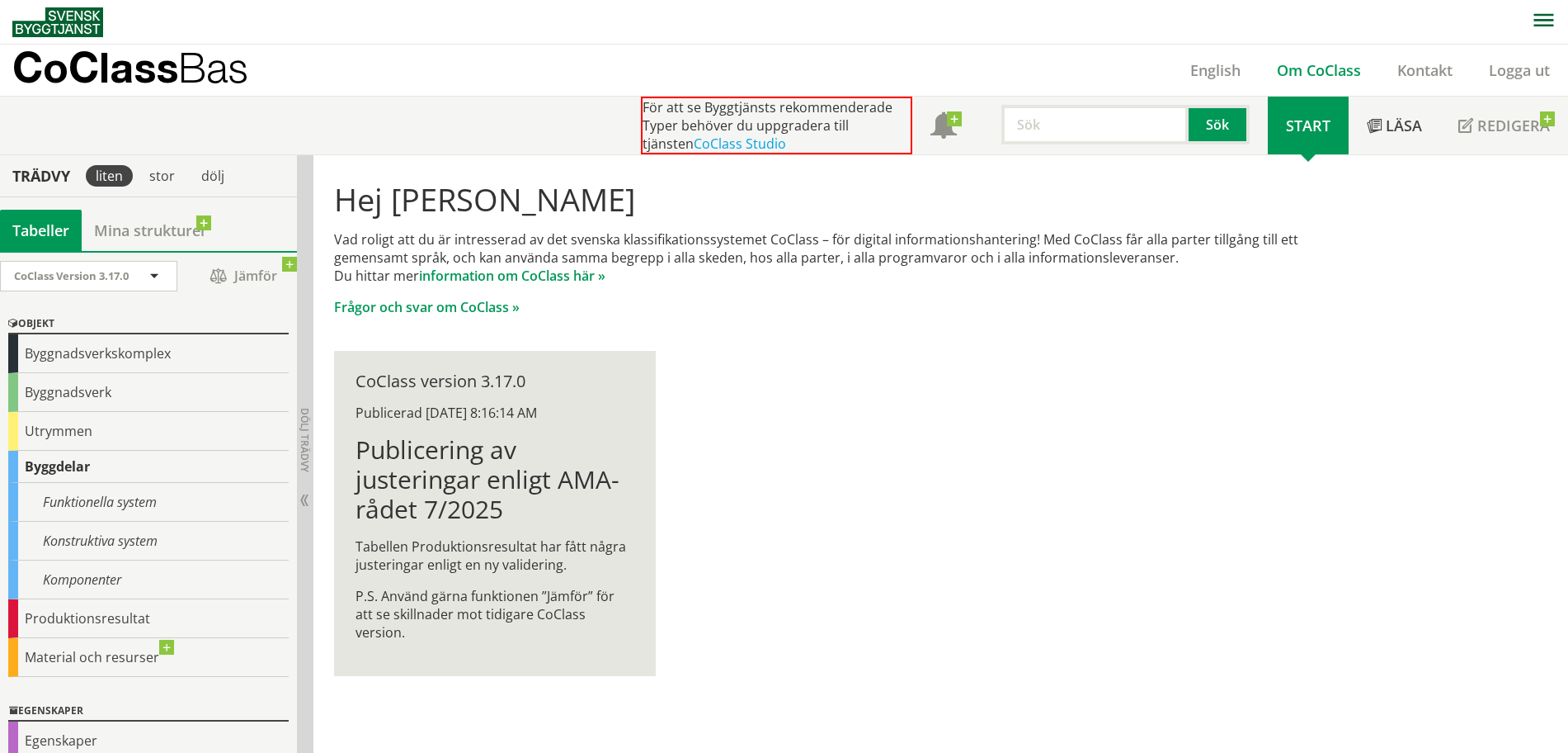
click at [1306, 70] on link "Om CoClass" at bounding box center [1319, 70] width 120 height 20
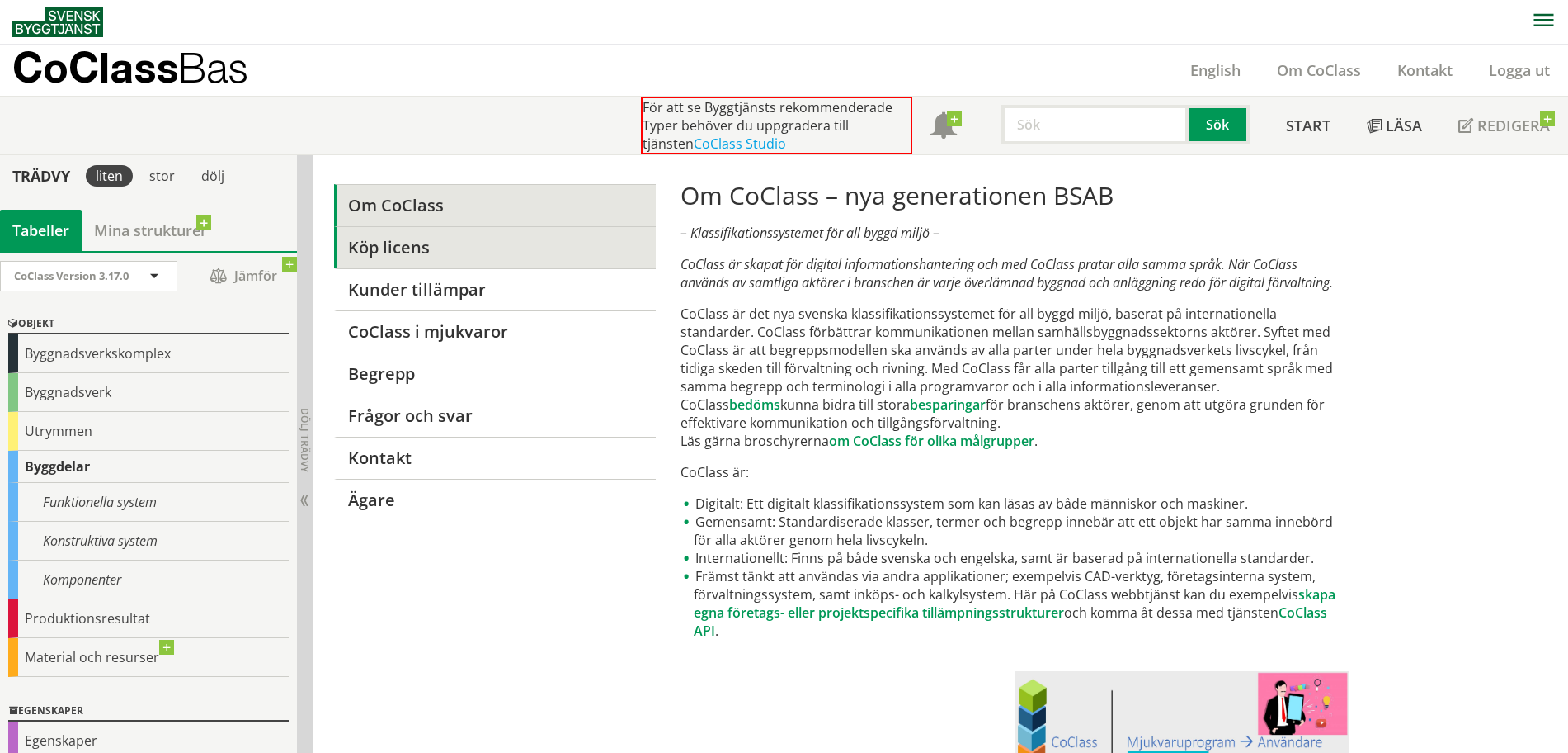
click at [471, 251] on link "Köp licens" at bounding box center [495, 247] width 321 height 42
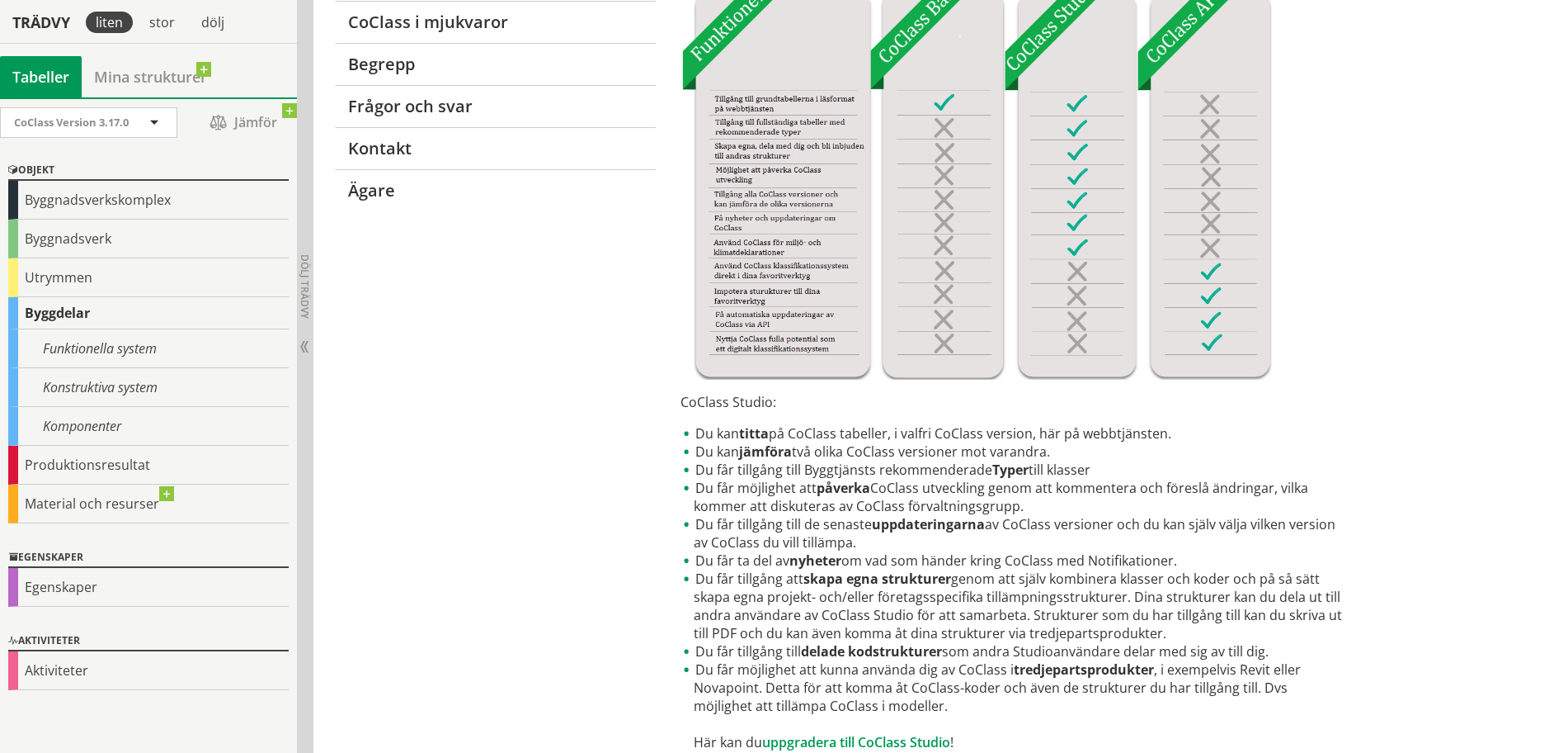
scroll to position [335, 0]
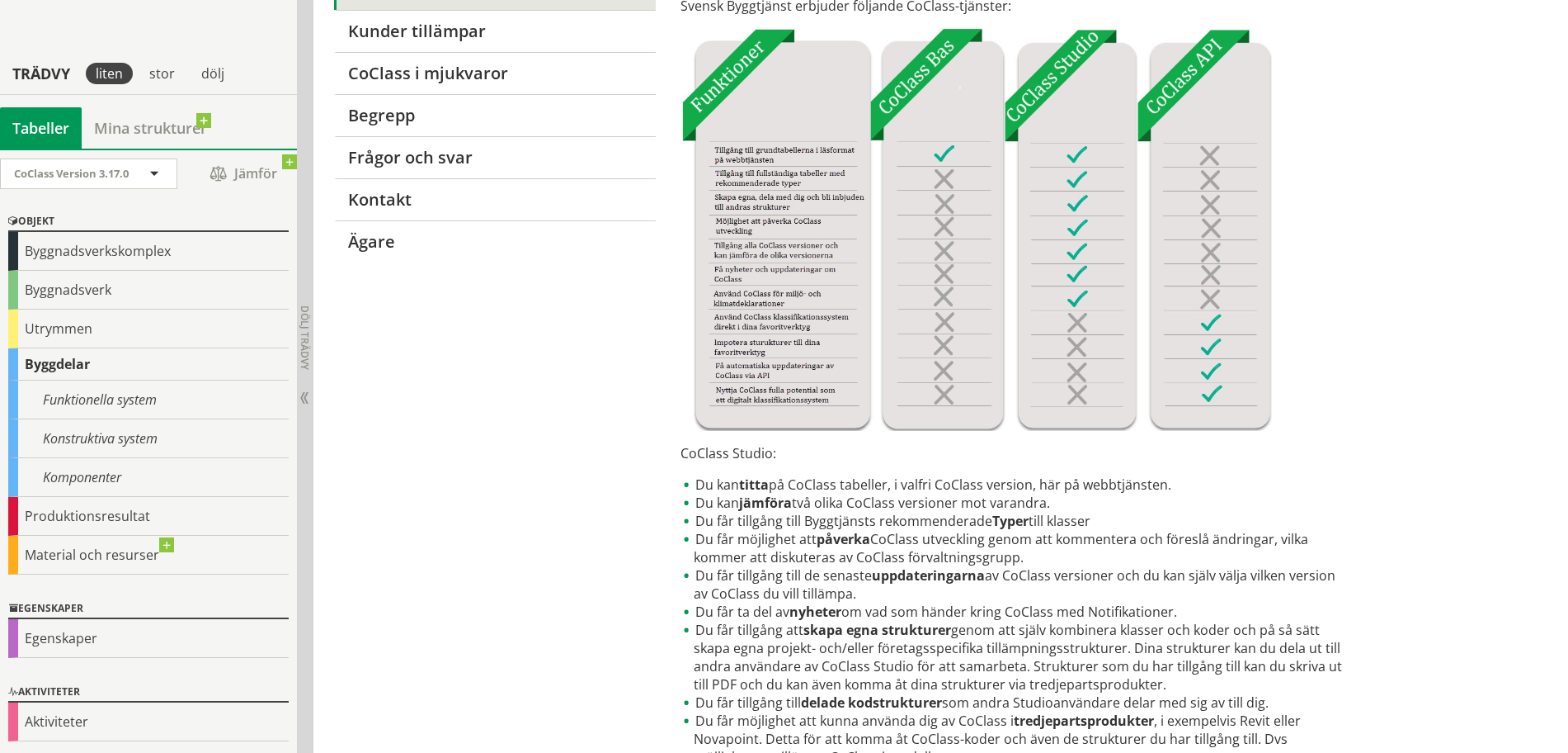
scroll to position [362, 0]
